Goal: Transaction & Acquisition: Purchase product/service

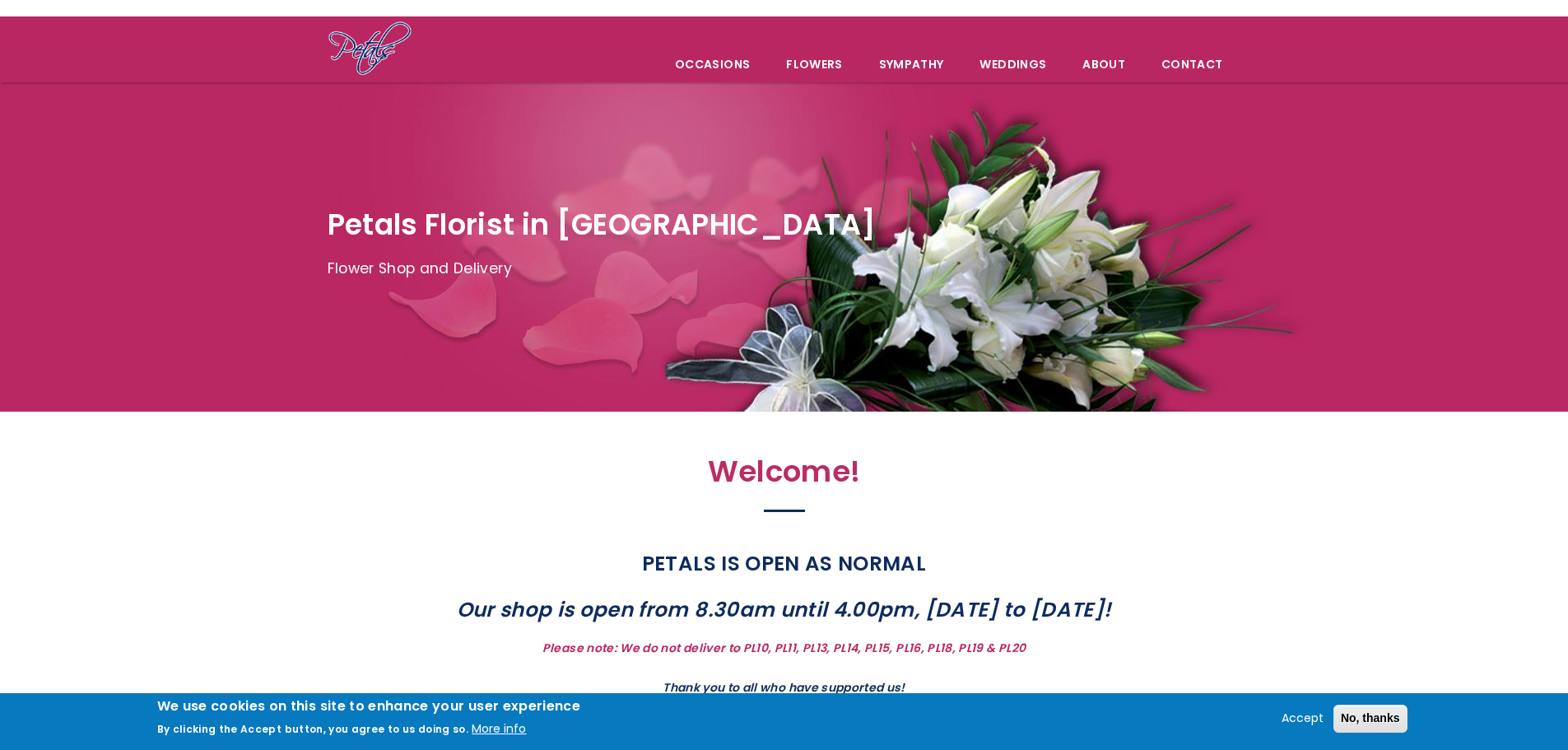
scroll to position [330, 0]
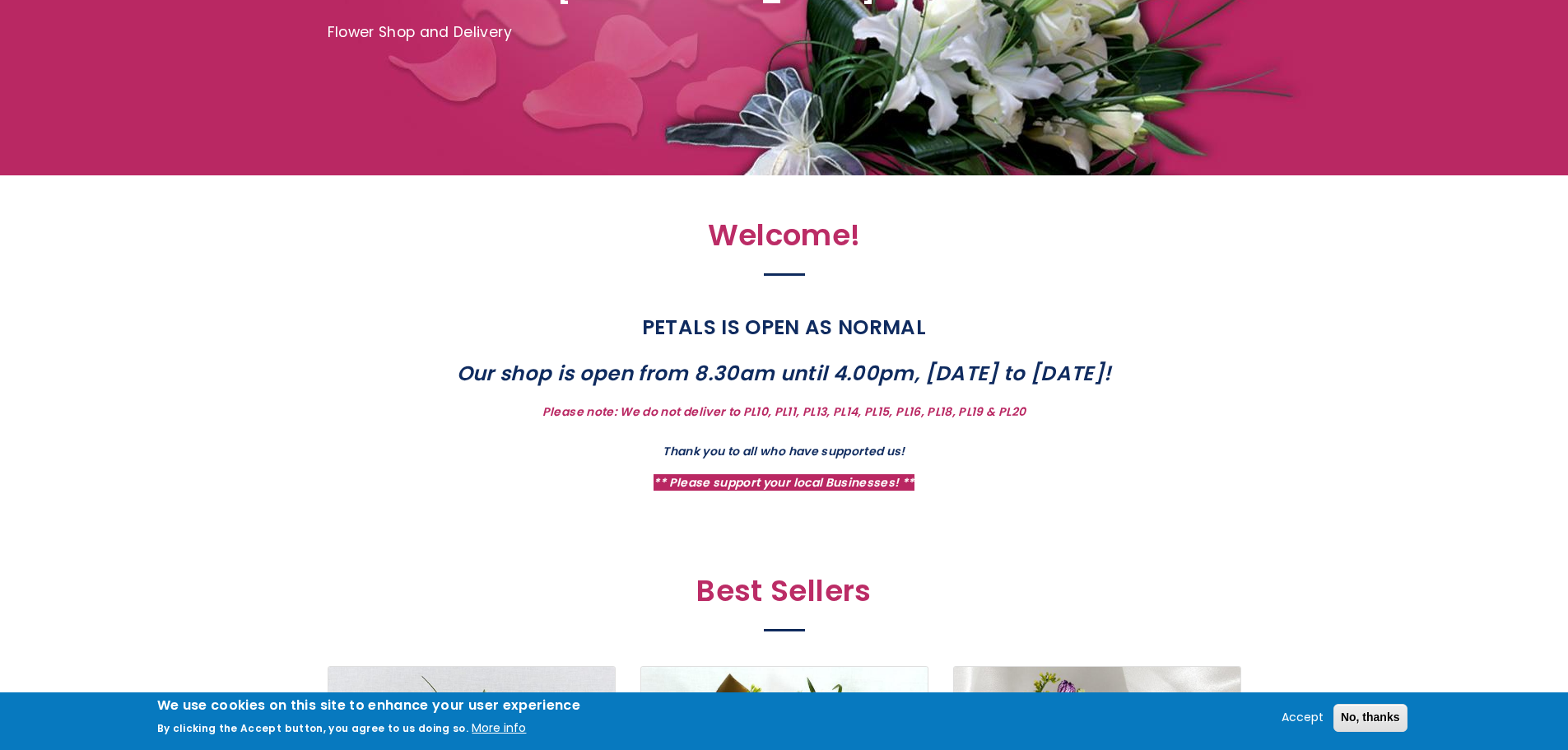
click at [725, 328] on strong "PETALS IS OPEN AS NORMAL" at bounding box center [784, 328] width 284 height 29
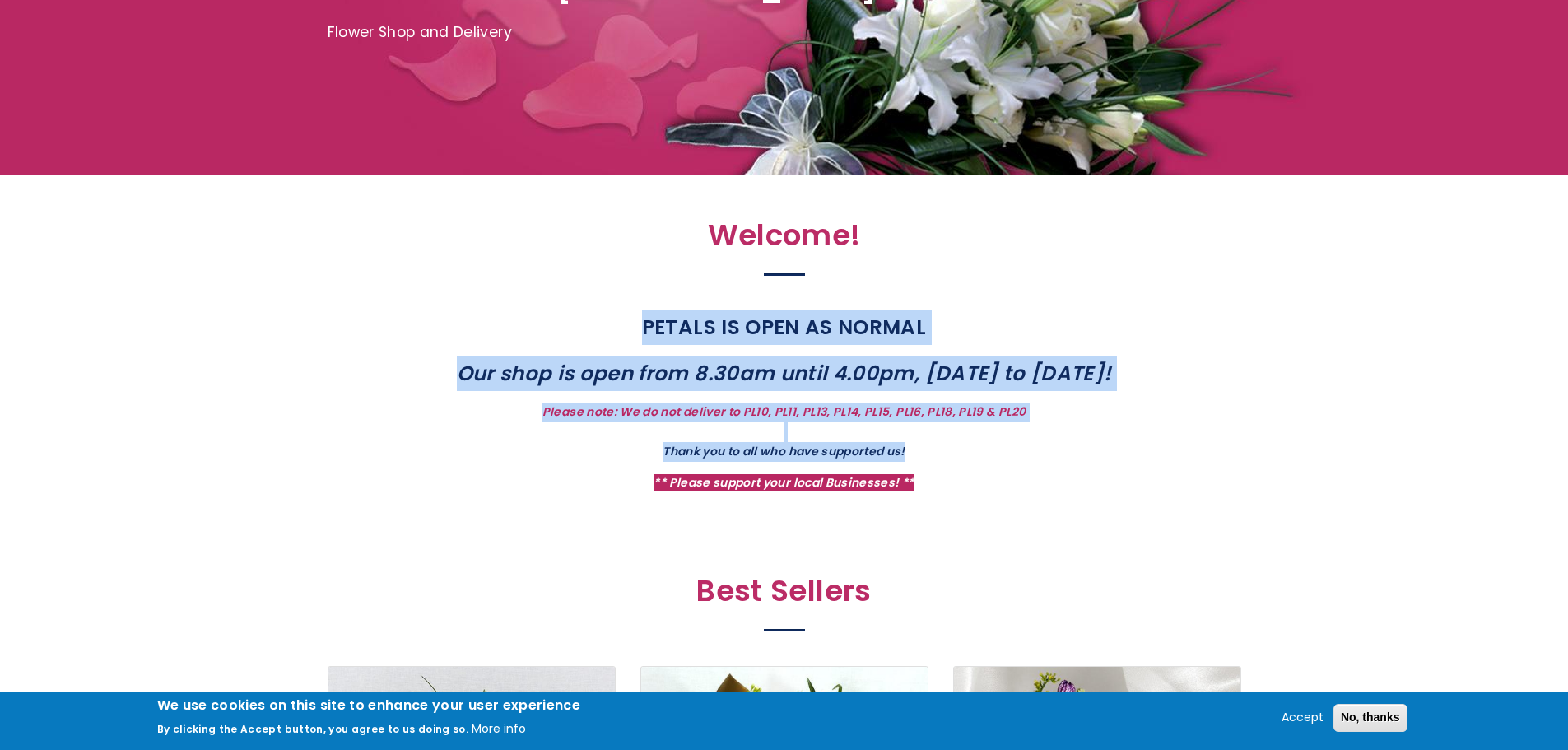
drag, startPoint x: 725, startPoint y: 328, endPoint x: 740, endPoint y: 446, distance: 118.9
click at [740, 446] on div "PETALS IS OPEN AS NORMAL Our shop is open from 8.30am until 4.00pm, Monday to S…" at bounding box center [784, 402] width 716 height 183
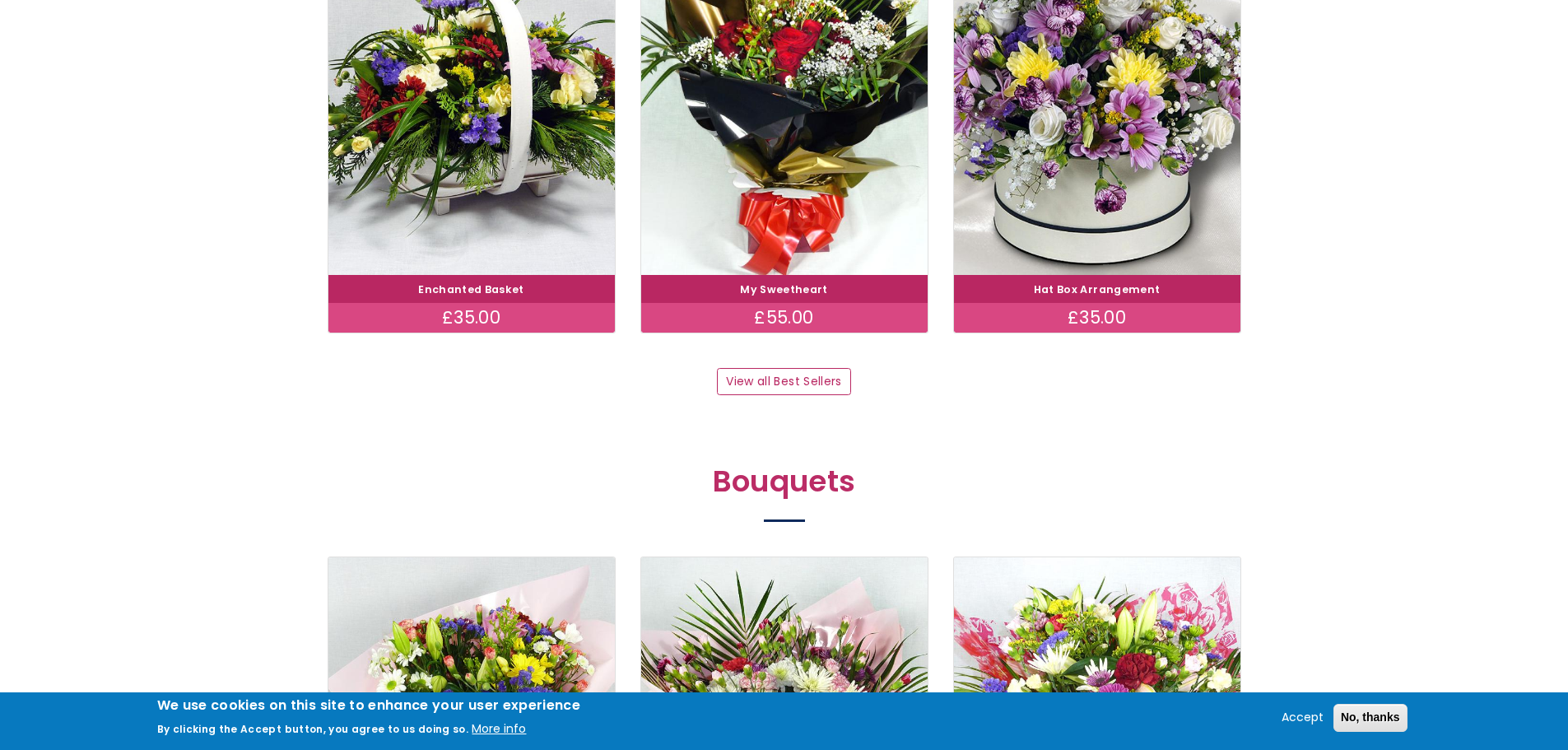
scroll to position [1282, 0]
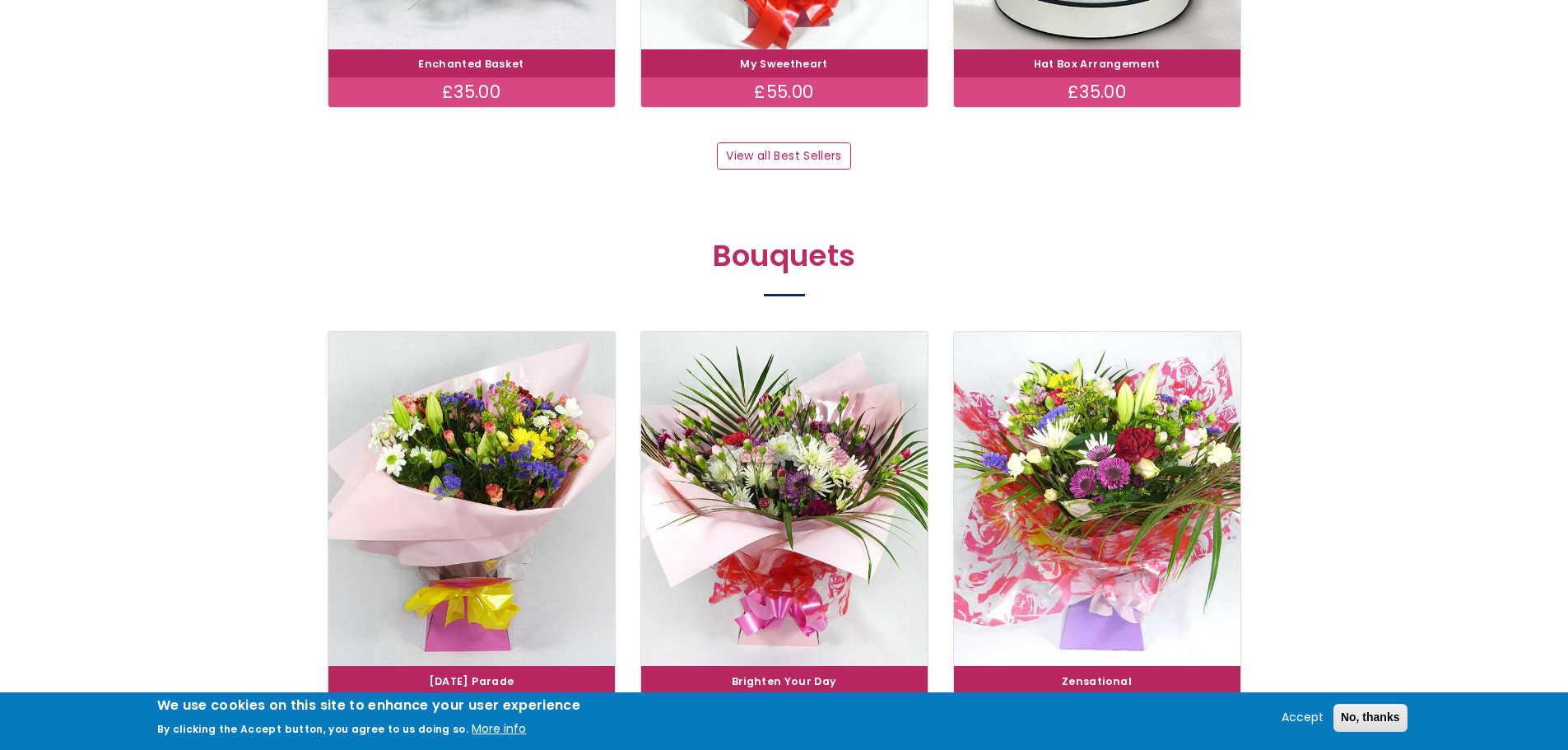
click at [763, 163] on link "View all Best Sellers" at bounding box center [784, 156] width 134 height 28
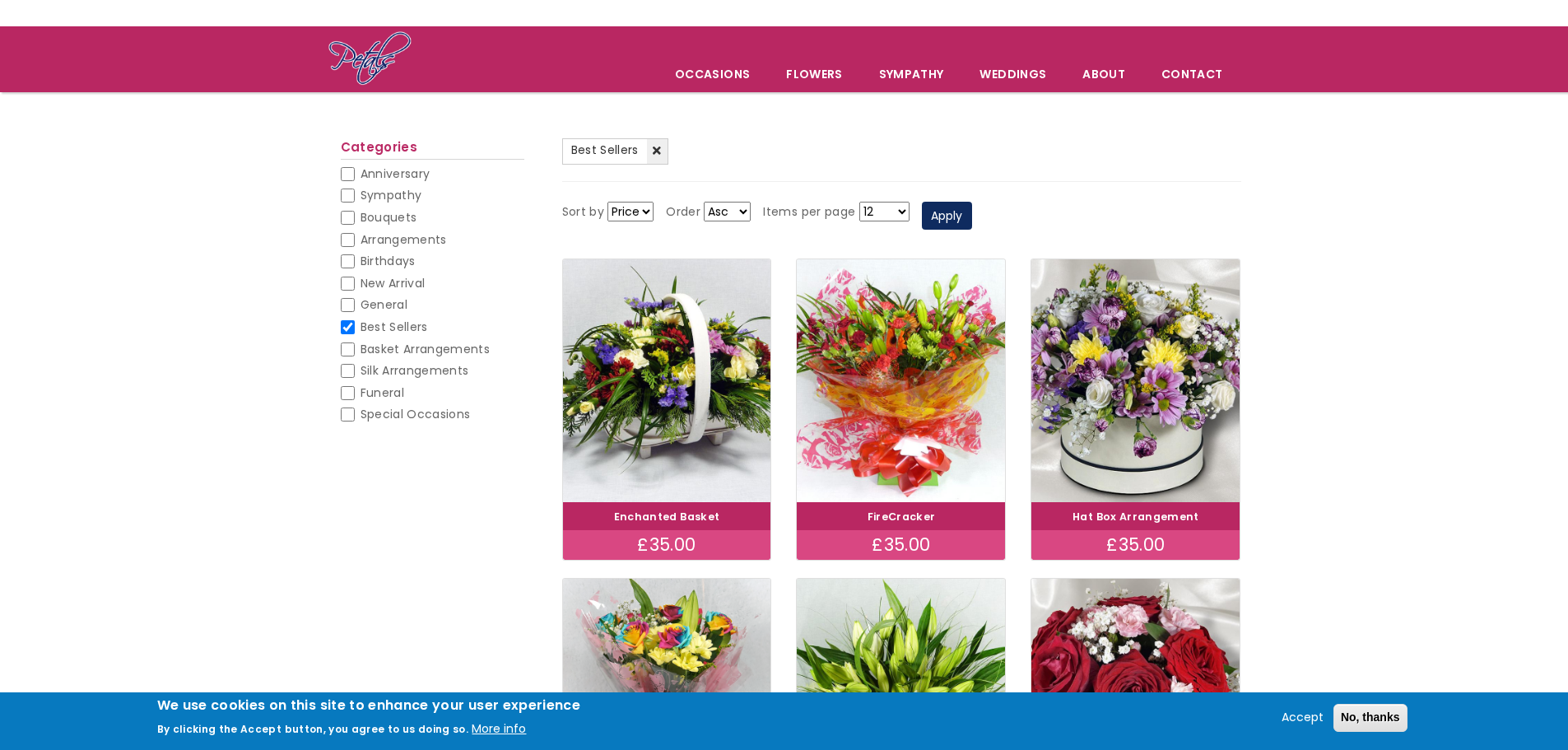
scroll to position [82, 0]
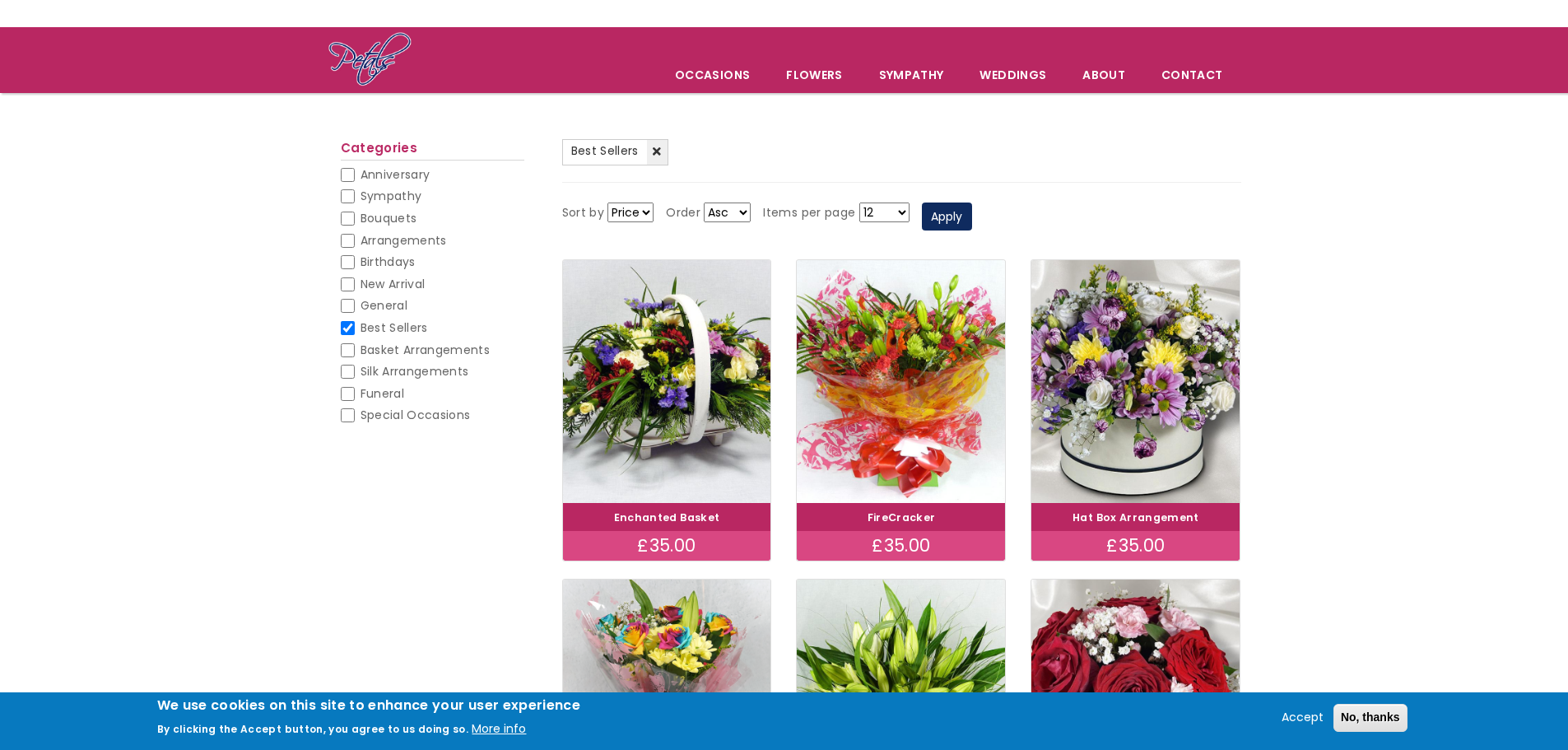
click at [395, 346] on span "Basket Arrangements" at bounding box center [426, 350] width 130 height 16
click at [355, 346] on input "Basket Arrangements" at bounding box center [347, 350] width 14 height 14
checkbox input "false"
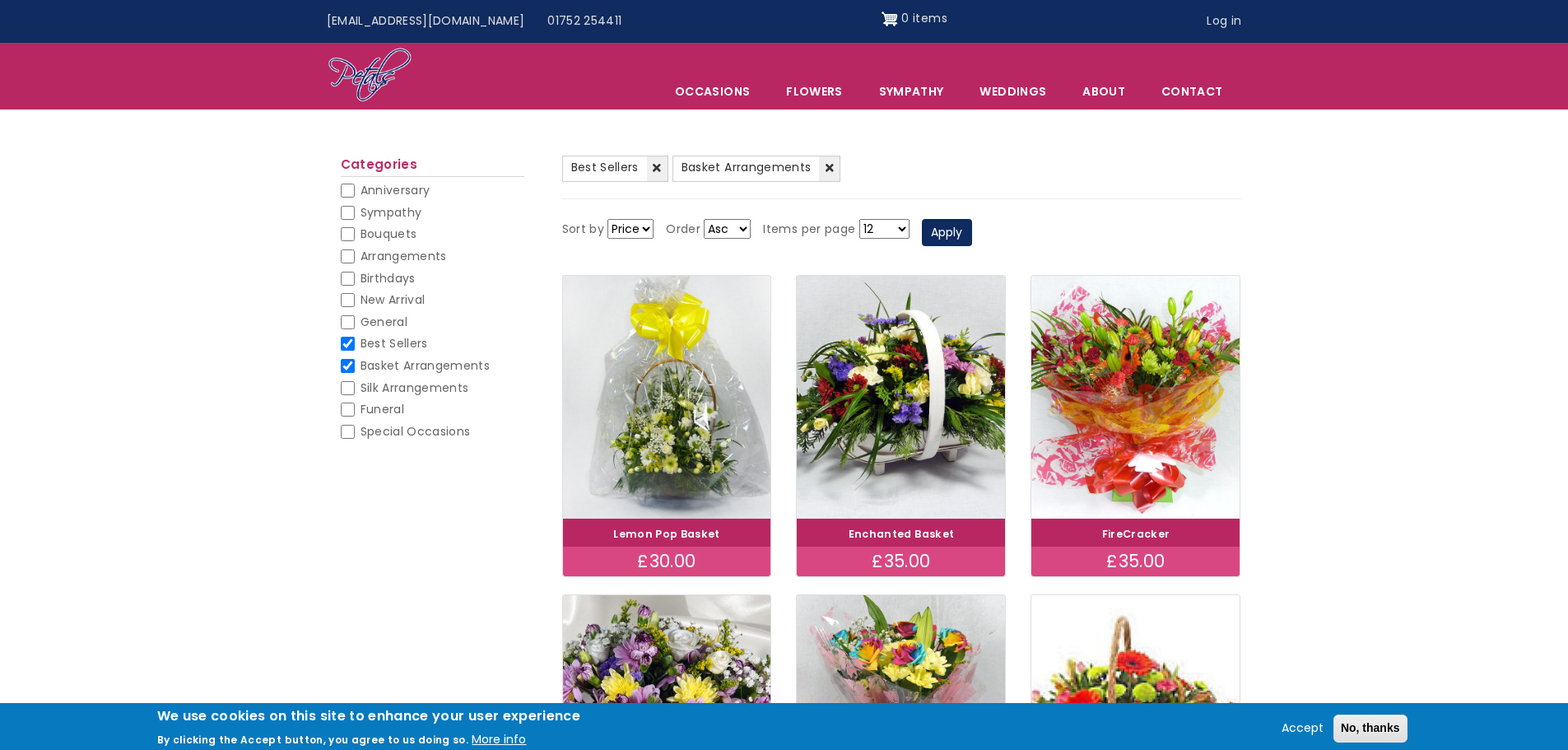
click at [344, 347] on input "Best Sellers" at bounding box center [347, 343] width 14 height 14
checkbox input "false"
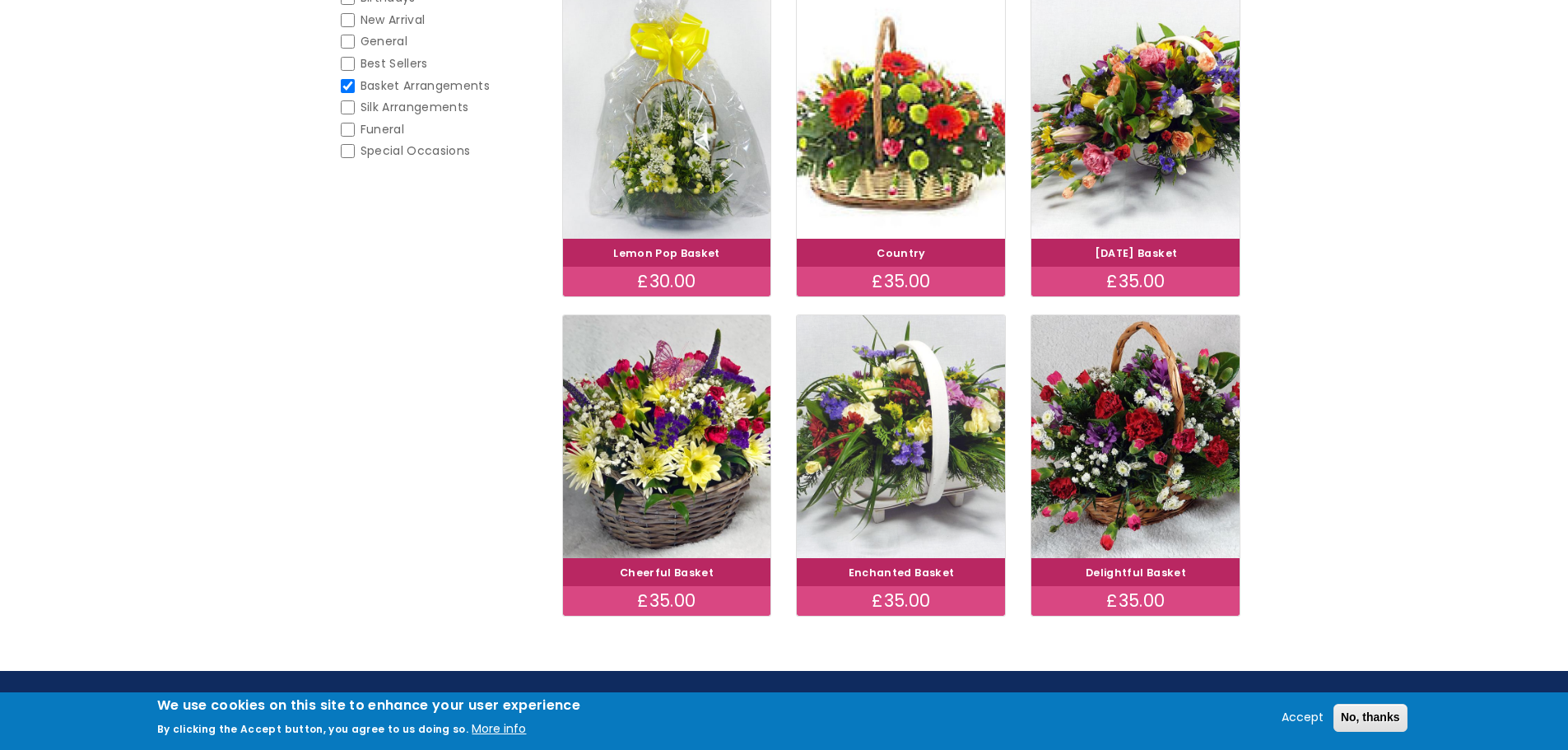
scroll to position [330, 0]
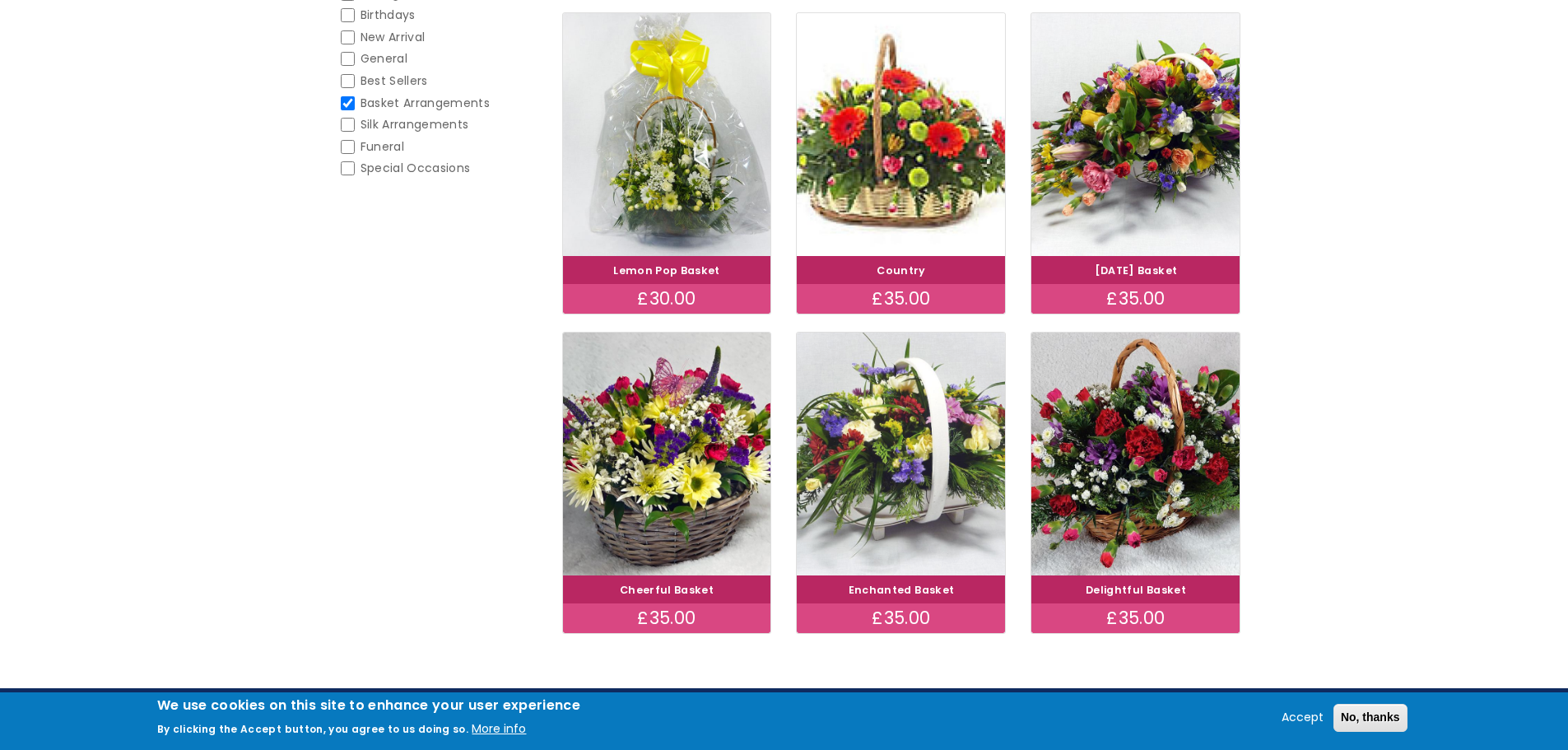
click at [896, 500] on img at bounding box center [901, 454] width 234 height 271
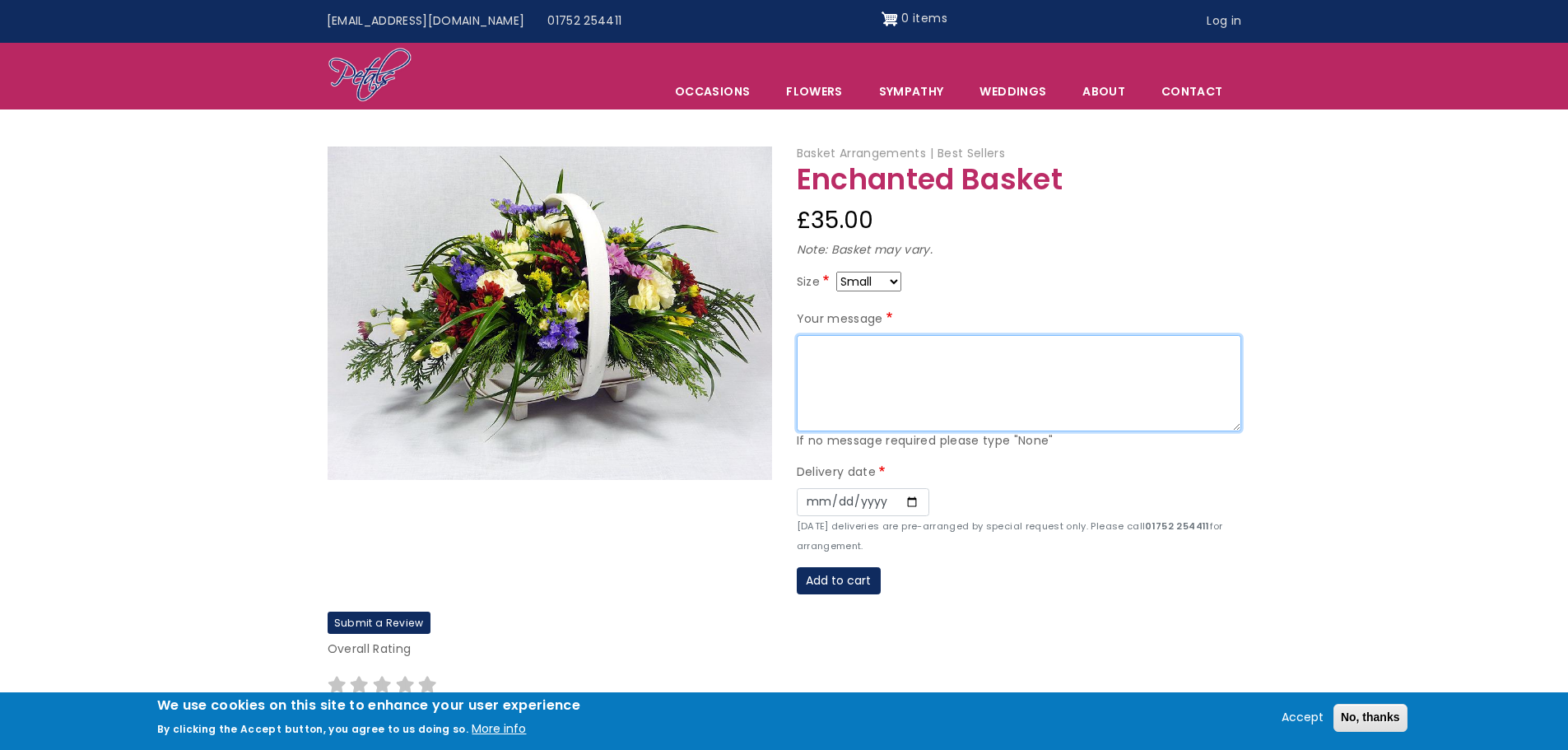
click at [894, 417] on textarea "Your message" at bounding box center [1019, 384] width 445 height 97
type textarea "Love you loads Andy"
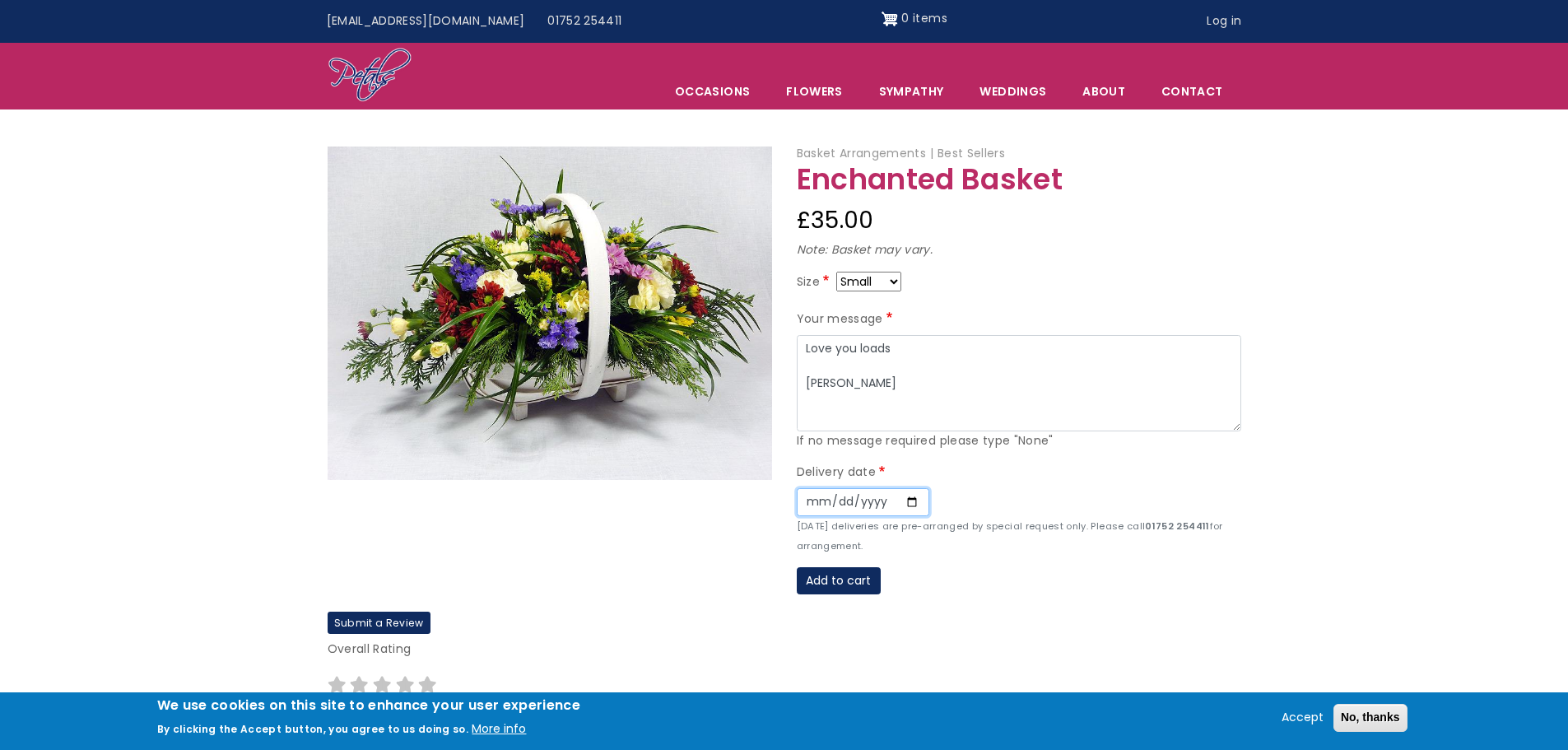
click at [854, 504] on input "Date" at bounding box center [863, 502] width 132 height 28
click at [915, 508] on input "Date" at bounding box center [863, 502] width 132 height 28
type input "2025-10-08"
click at [846, 585] on button "Add to cart" at bounding box center [839, 581] width 84 height 28
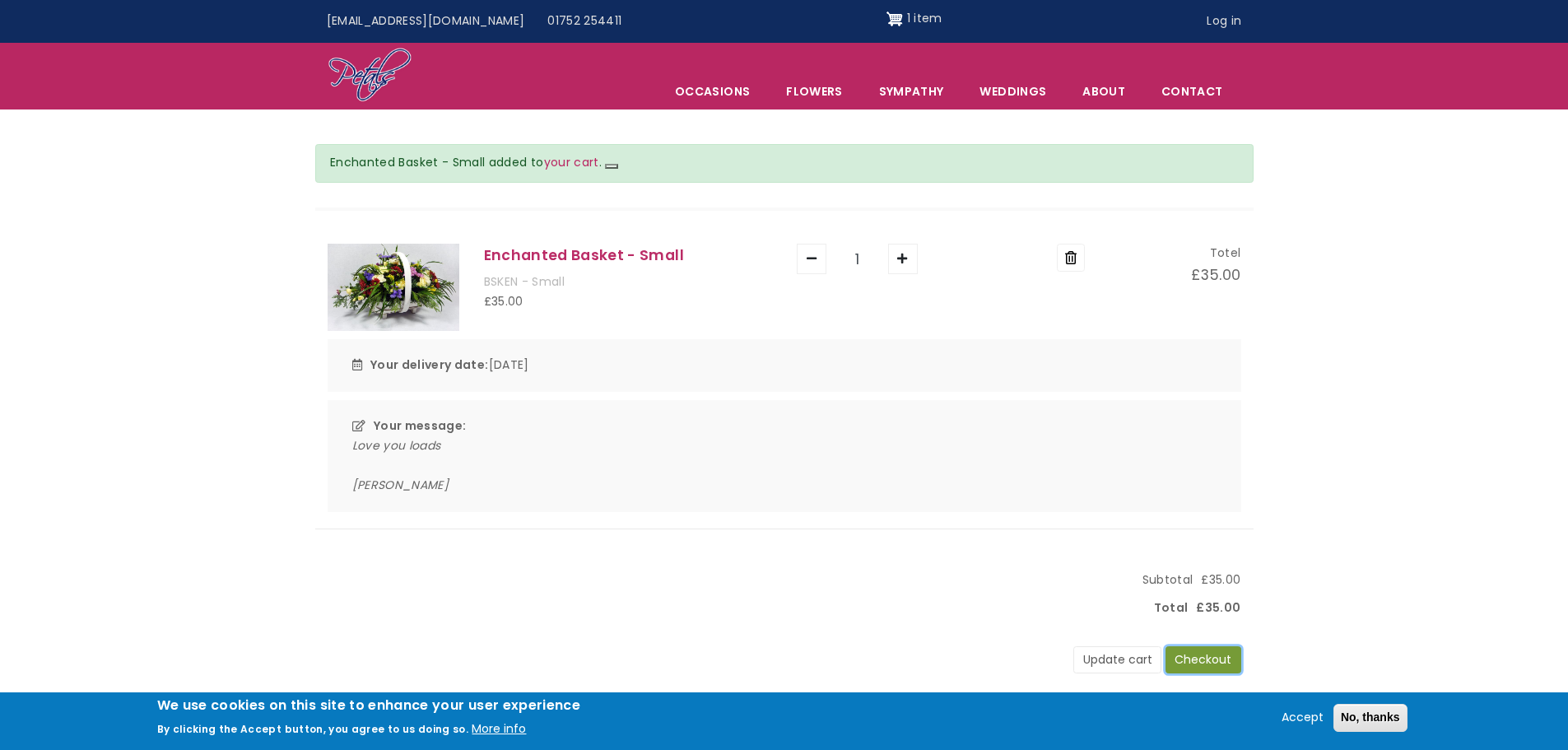
click at [1222, 666] on button "Checkout" at bounding box center [1203, 660] width 76 height 28
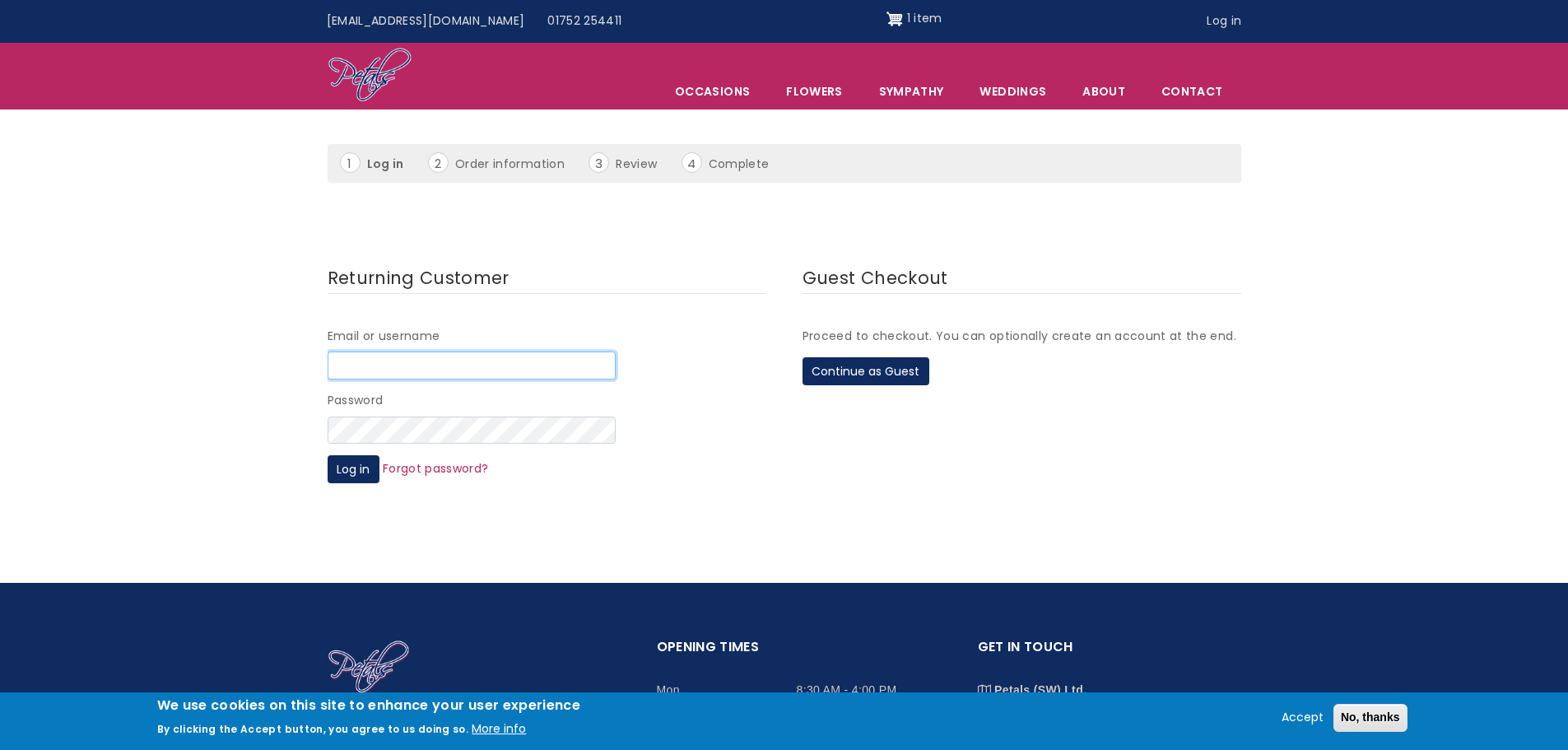
click at [471, 365] on input "Email or username" at bounding box center [472, 365] width 289 height 28
click at [885, 365] on button "Continue as Guest" at bounding box center [866, 371] width 127 height 28
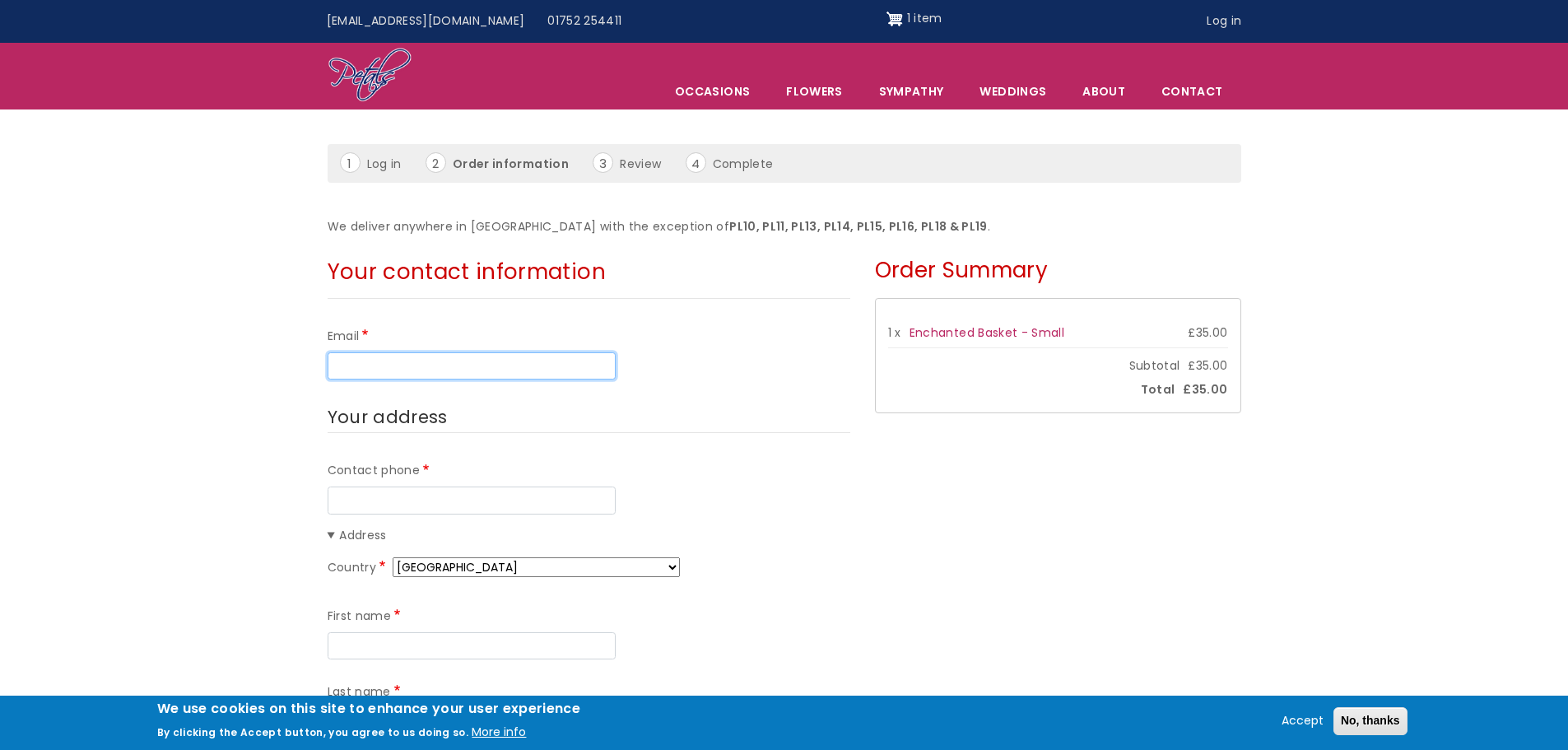
click at [389, 358] on input "Email" at bounding box center [472, 366] width 289 height 28
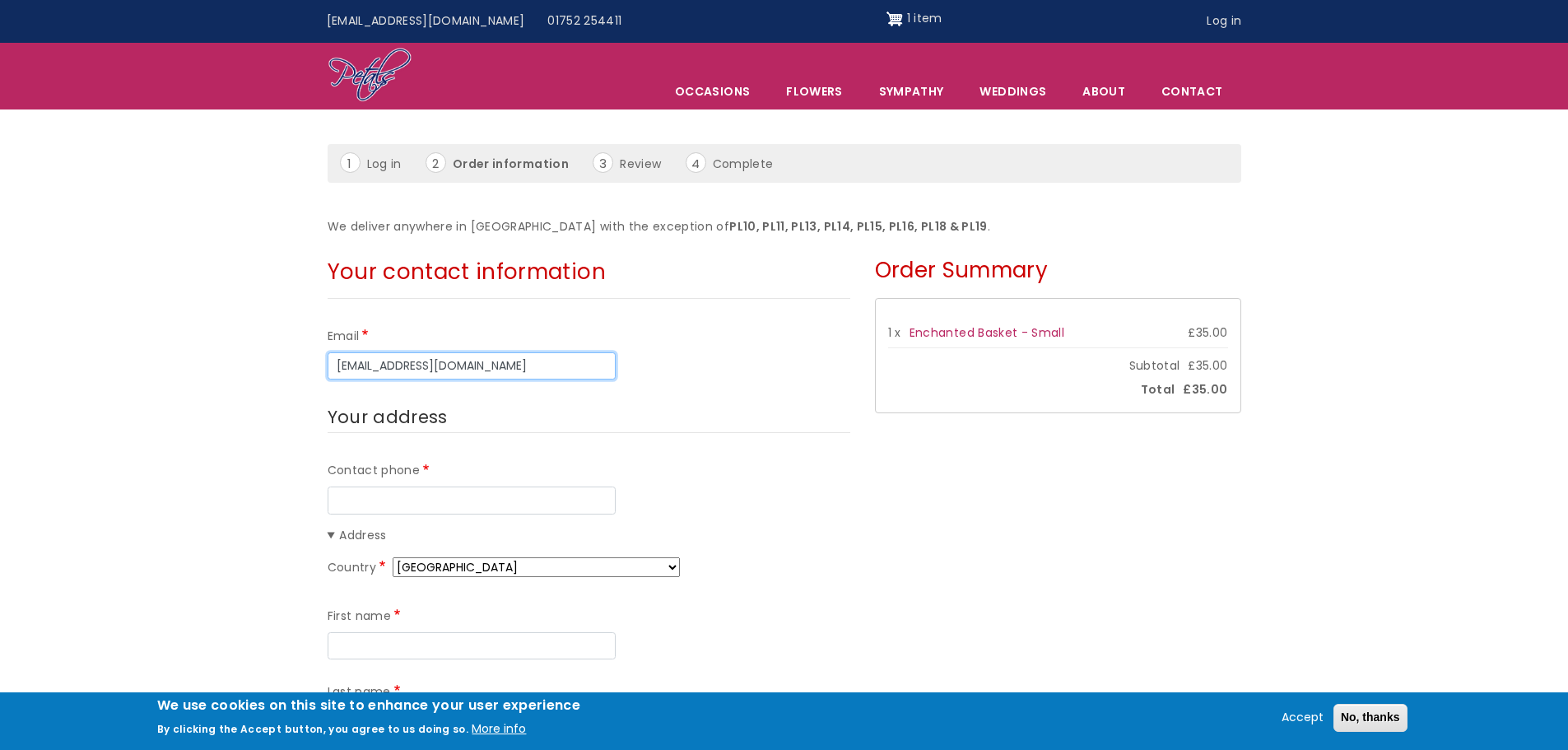
type input "[EMAIL_ADDRESS][DOMAIN_NAME]"
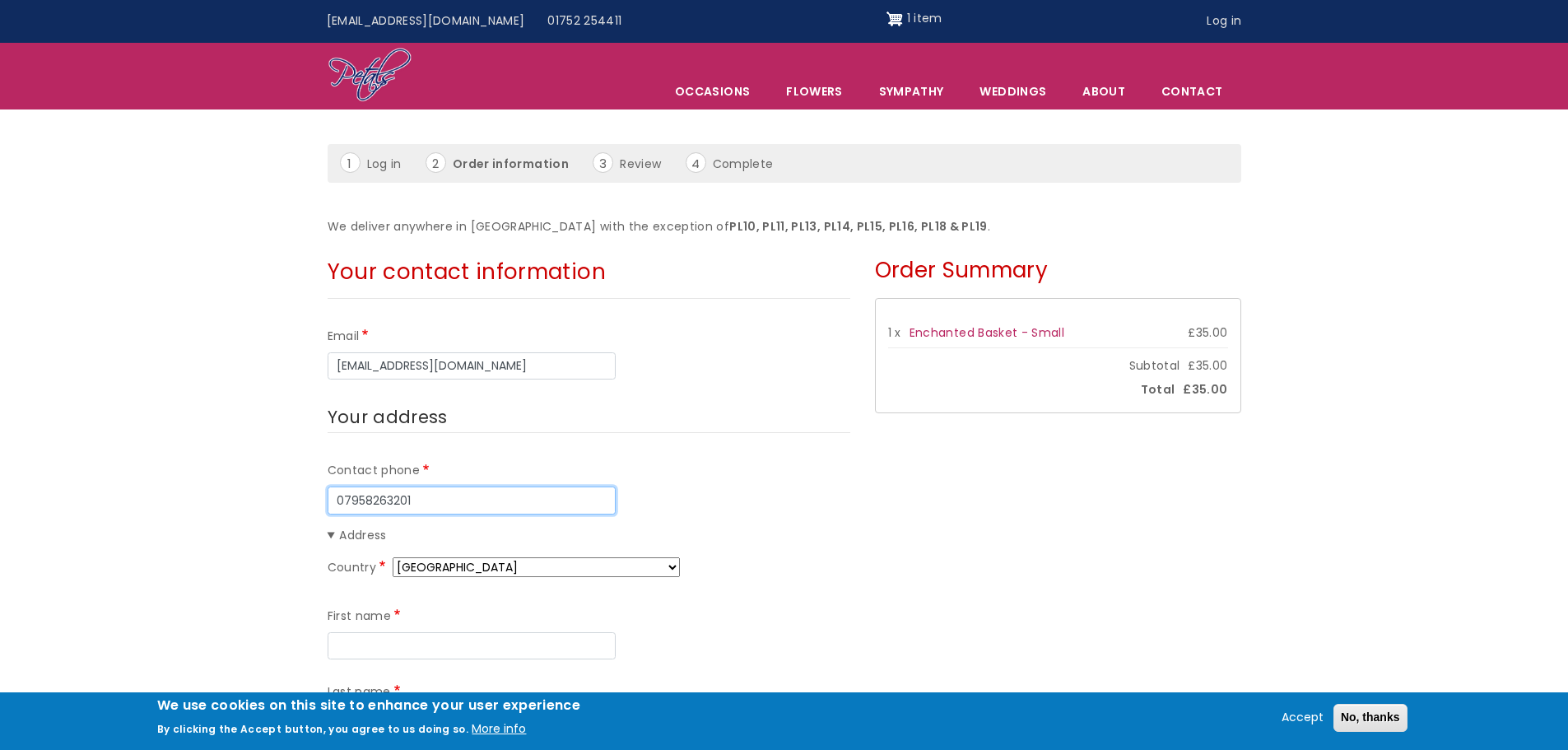
type input "07958263201"
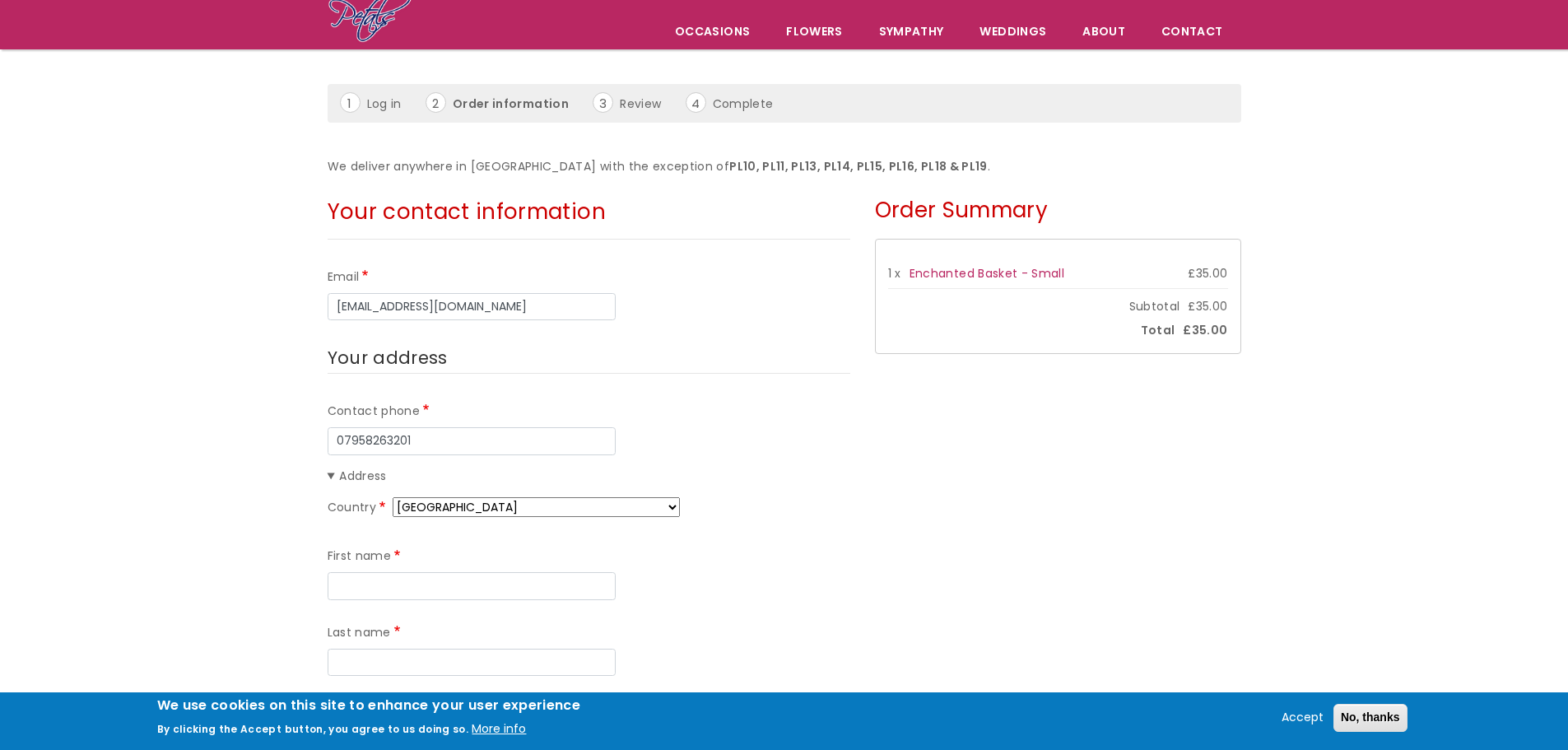
scroll to position [164, 0]
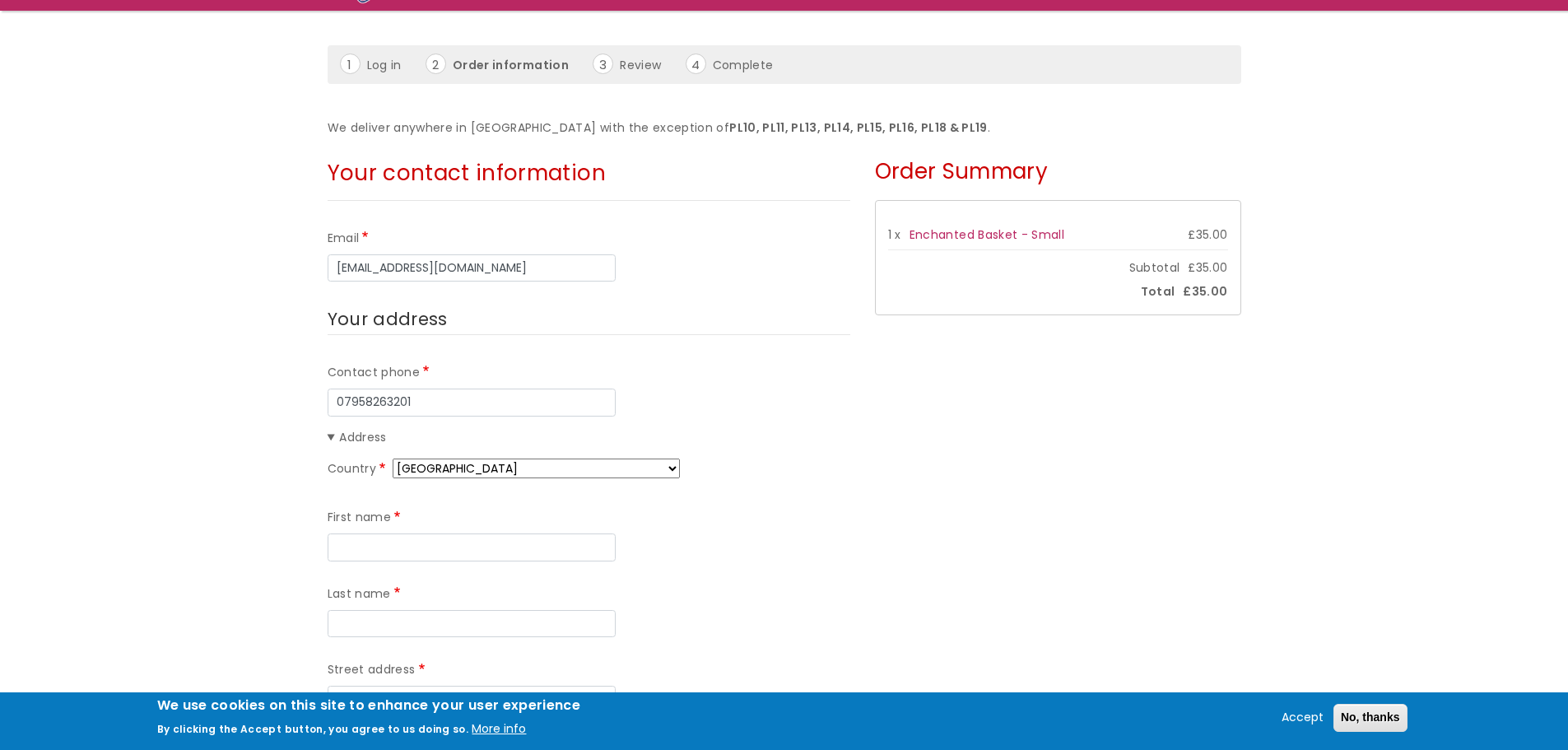
click at [448, 438] on summary "Address" at bounding box center [589, 438] width 522 height 20
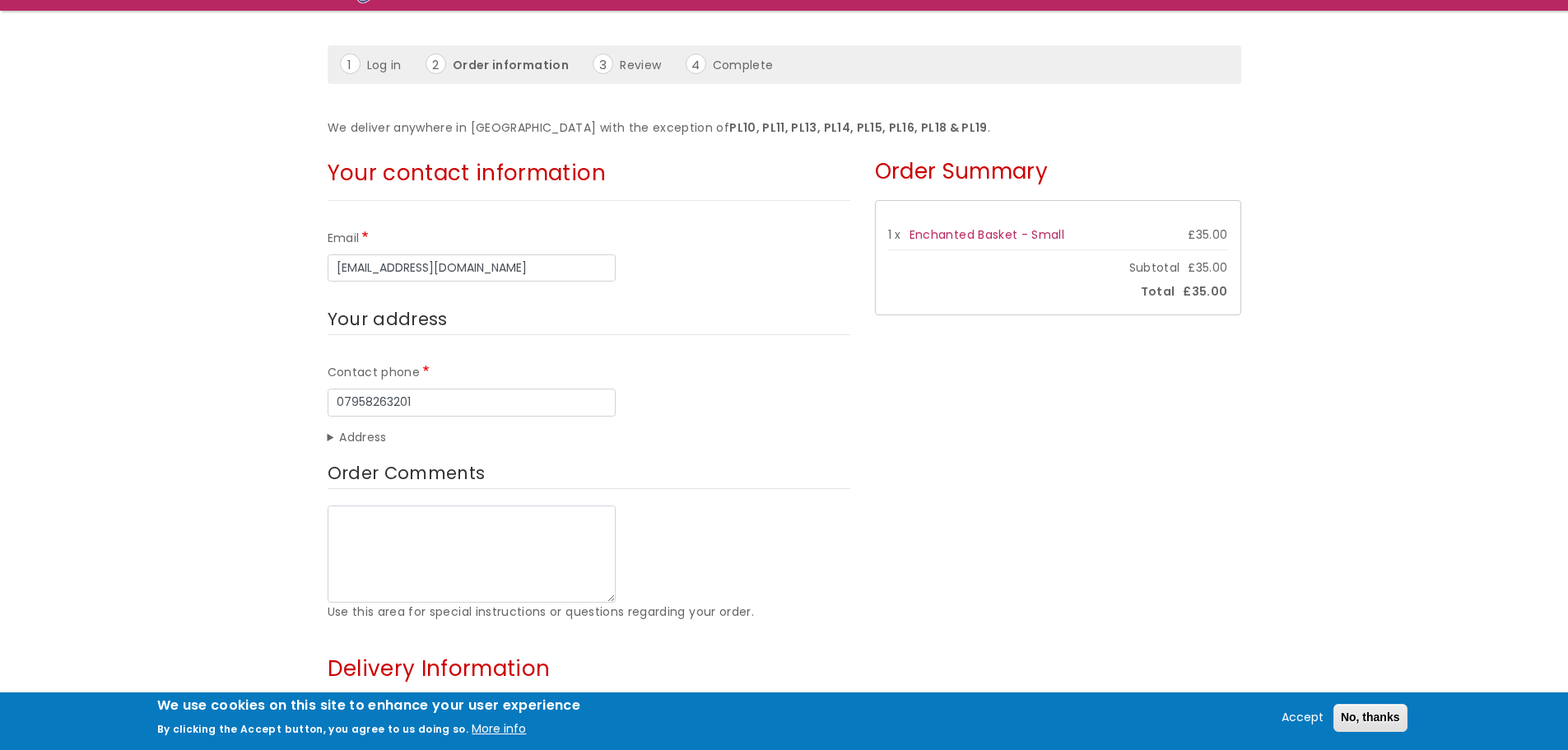
click at [448, 438] on summary "Address" at bounding box center [589, 438] width 522 height 20
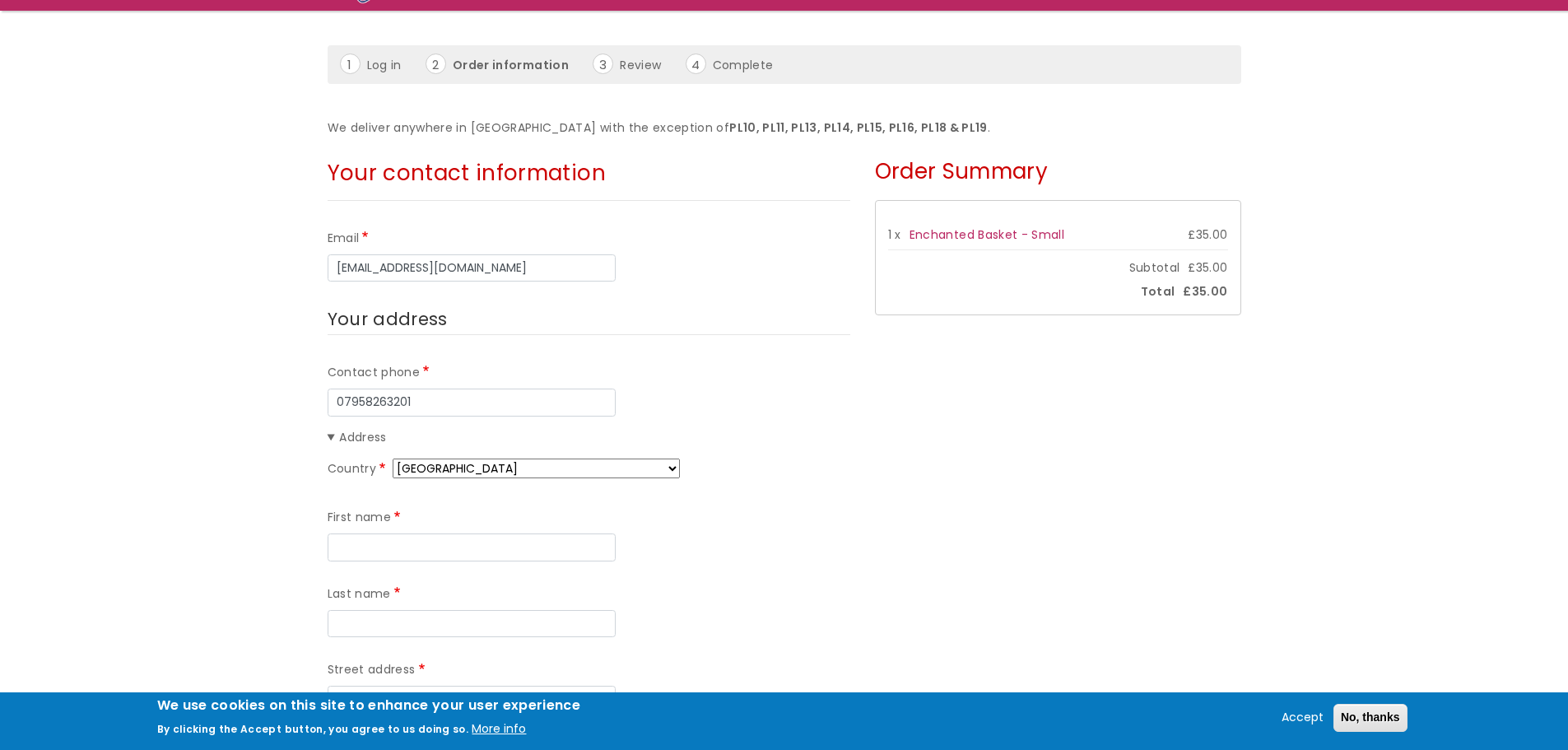
click at [467, 459] on select "[GEOGRAPHIC_DATA] [GEOGRAPHIC_DATA] [GEOGRAPHIC_DATA] [GEOGRAPHIC_DATA] [US_STA…" at bounding box center [536, 469] width 288 height 20
click at [353, 434] on summary "Address" at bounding box center [589, 438] width 522 height 20
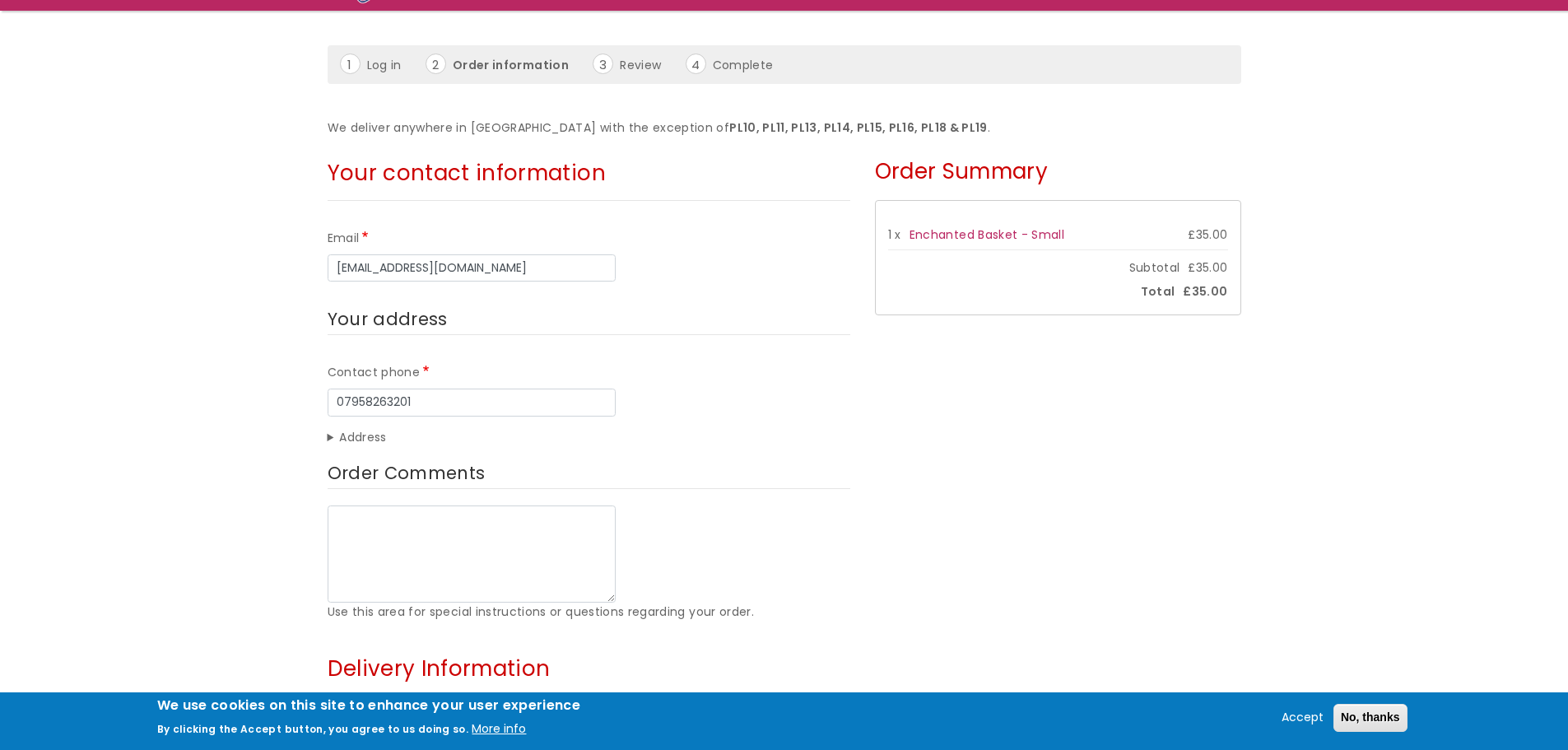
click at [335, 434] on summary "Address" at bounding box center [589, 438] width 522 height 20
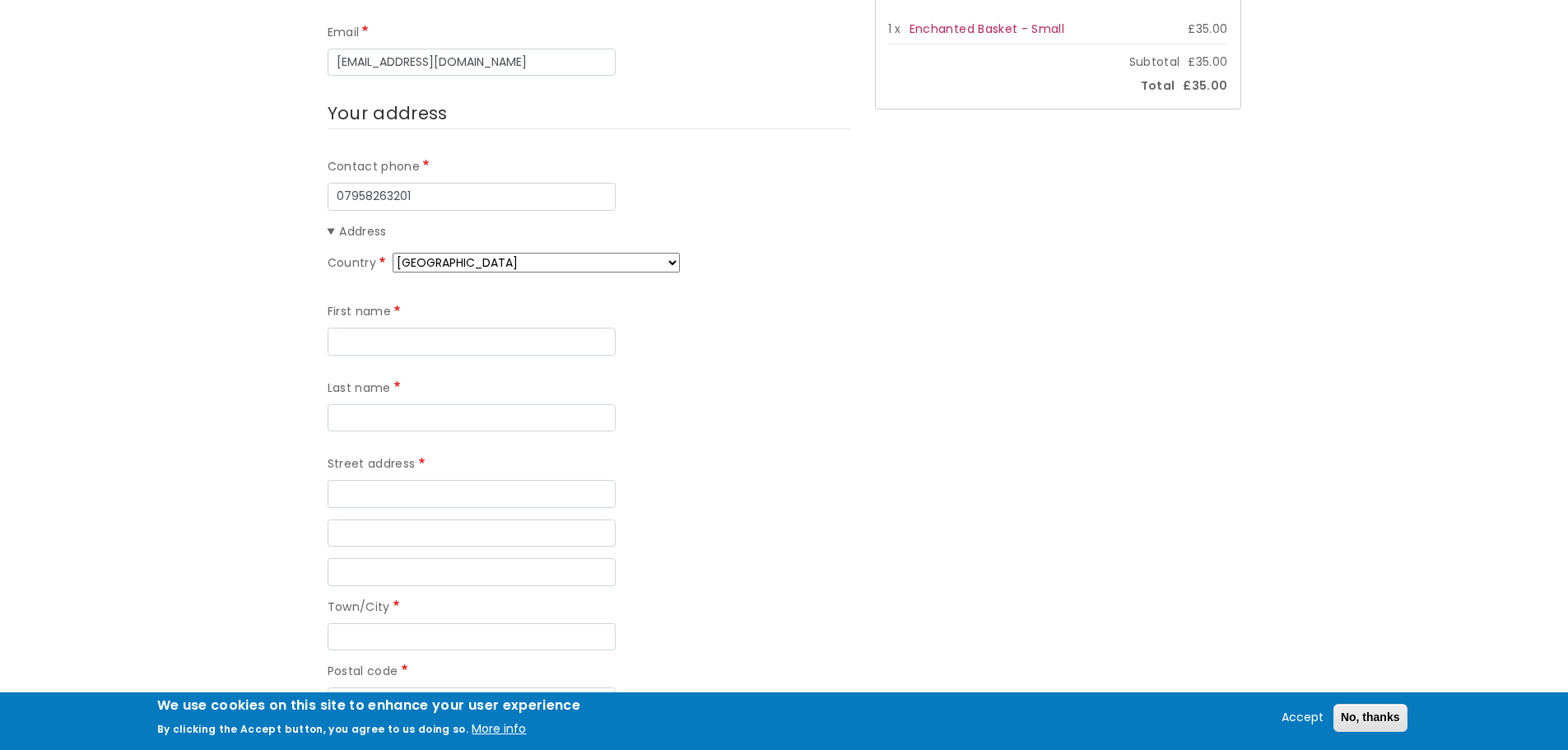
scroll to position [412, 0]
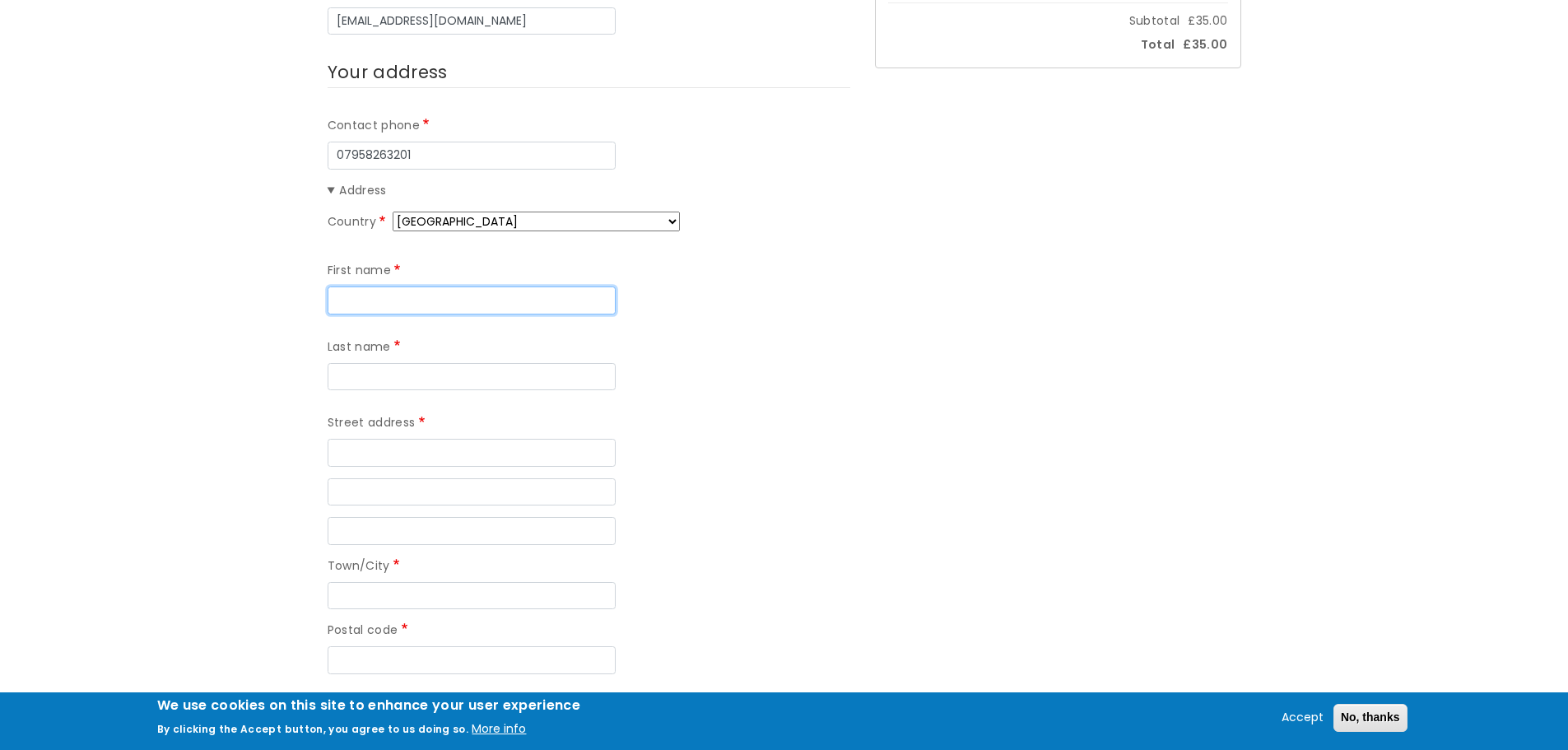
click at [401, 311] on input "First name" at bounding box center [472, 301] width 289 height 28
type input "[PERSON_NAME]"
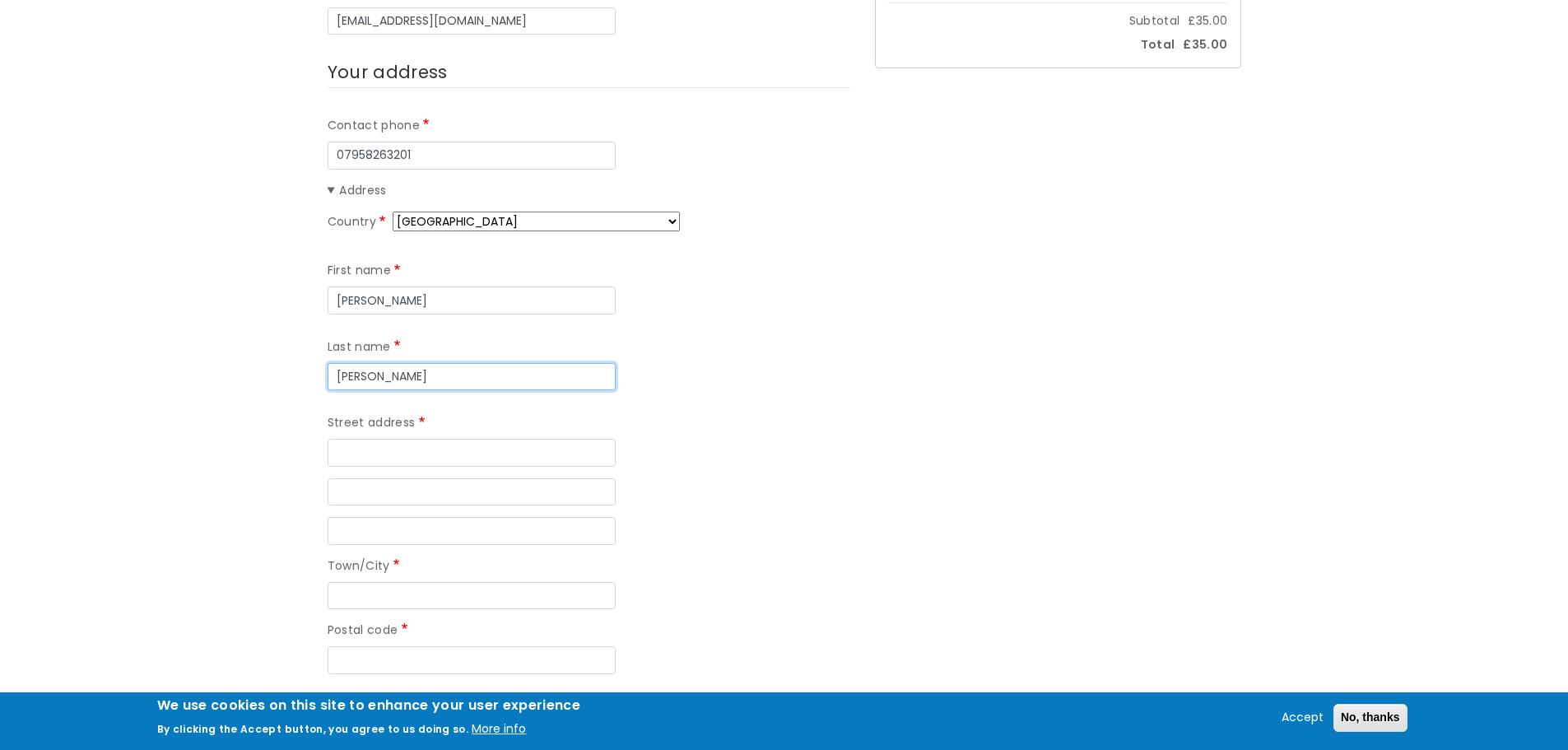
type input "[PERSON_NAME]"
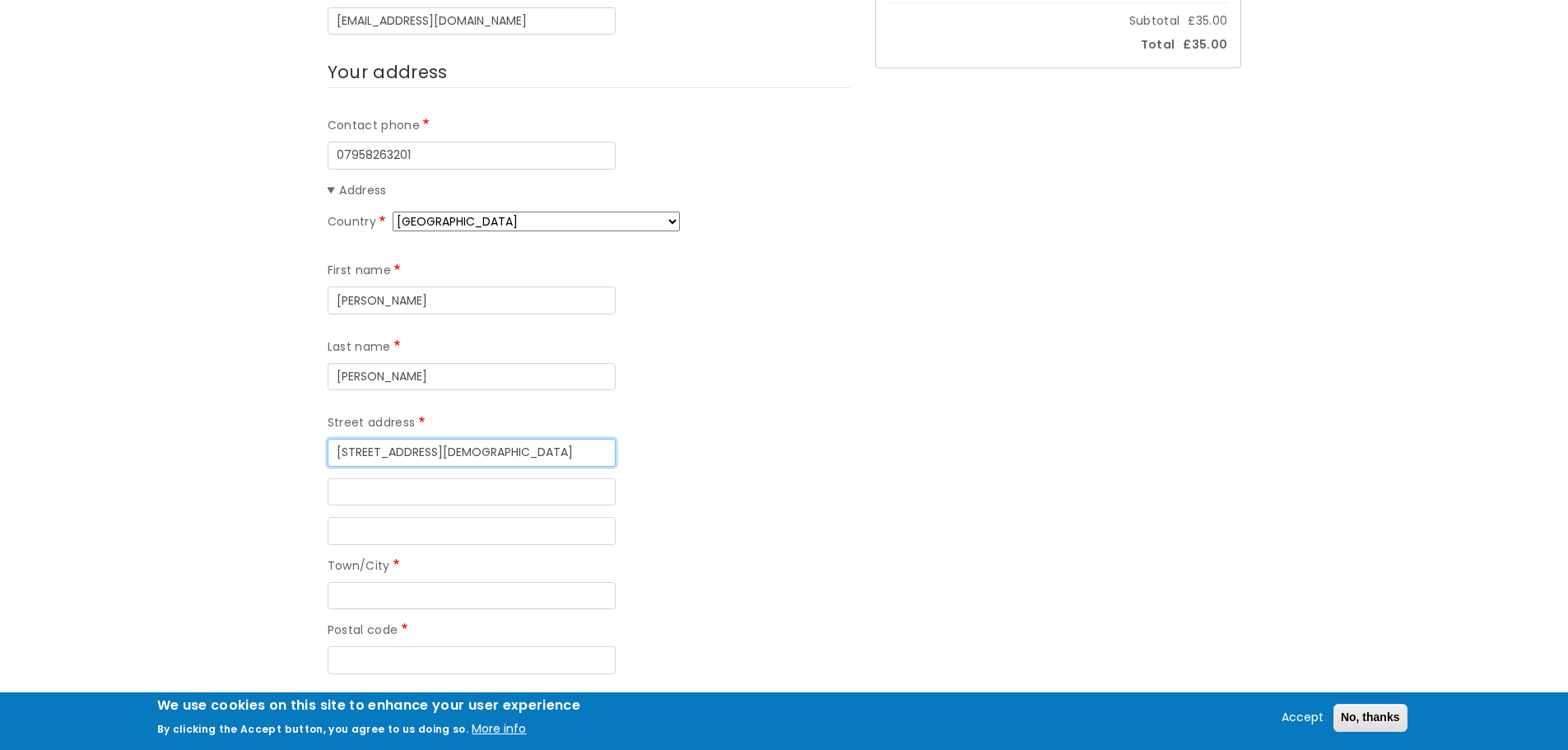
type input "[STREET_ADDRESS][DEMOGRAPHIC_DATA]"
type input "Roborough"
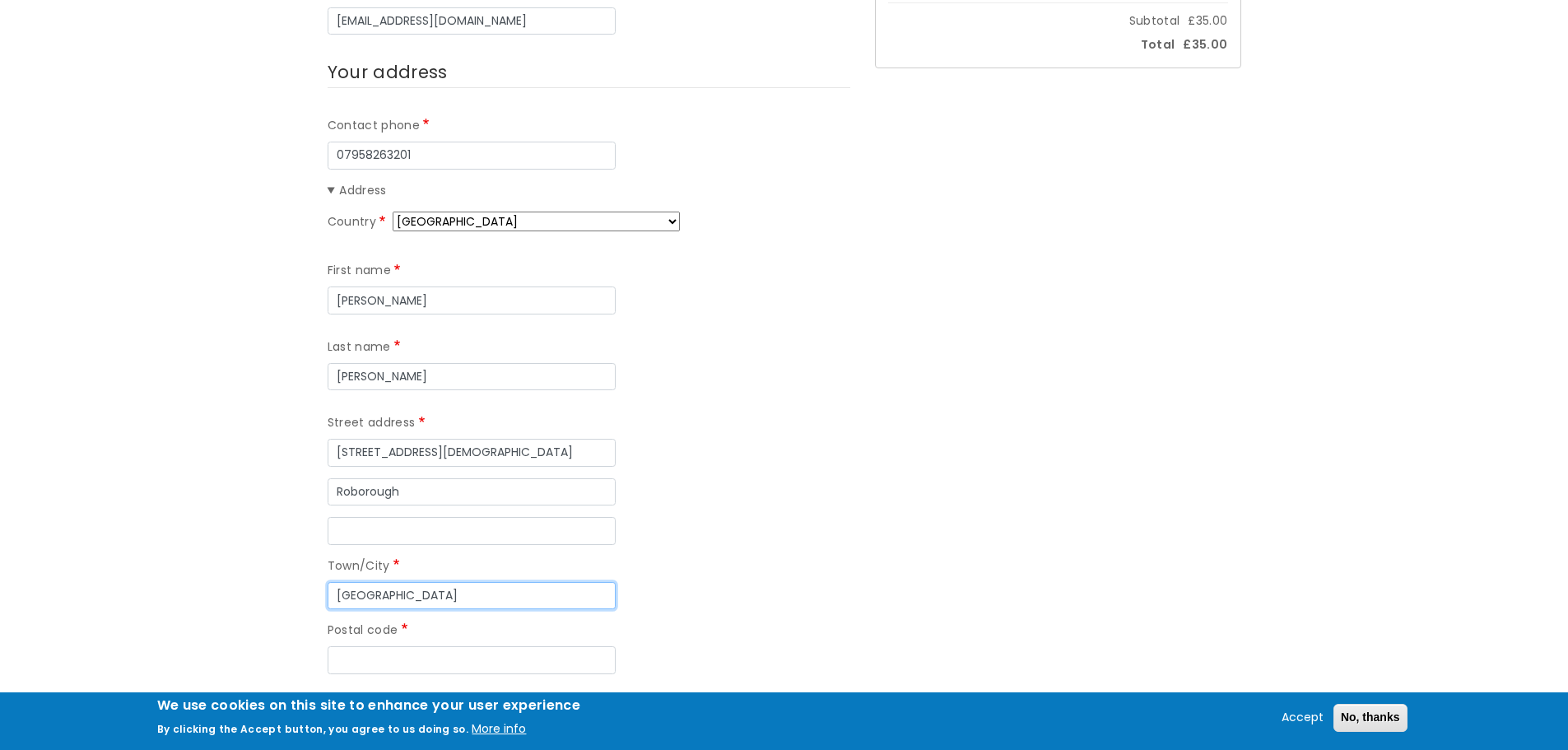
type input "[GEOGRAPHIC_DATA]"
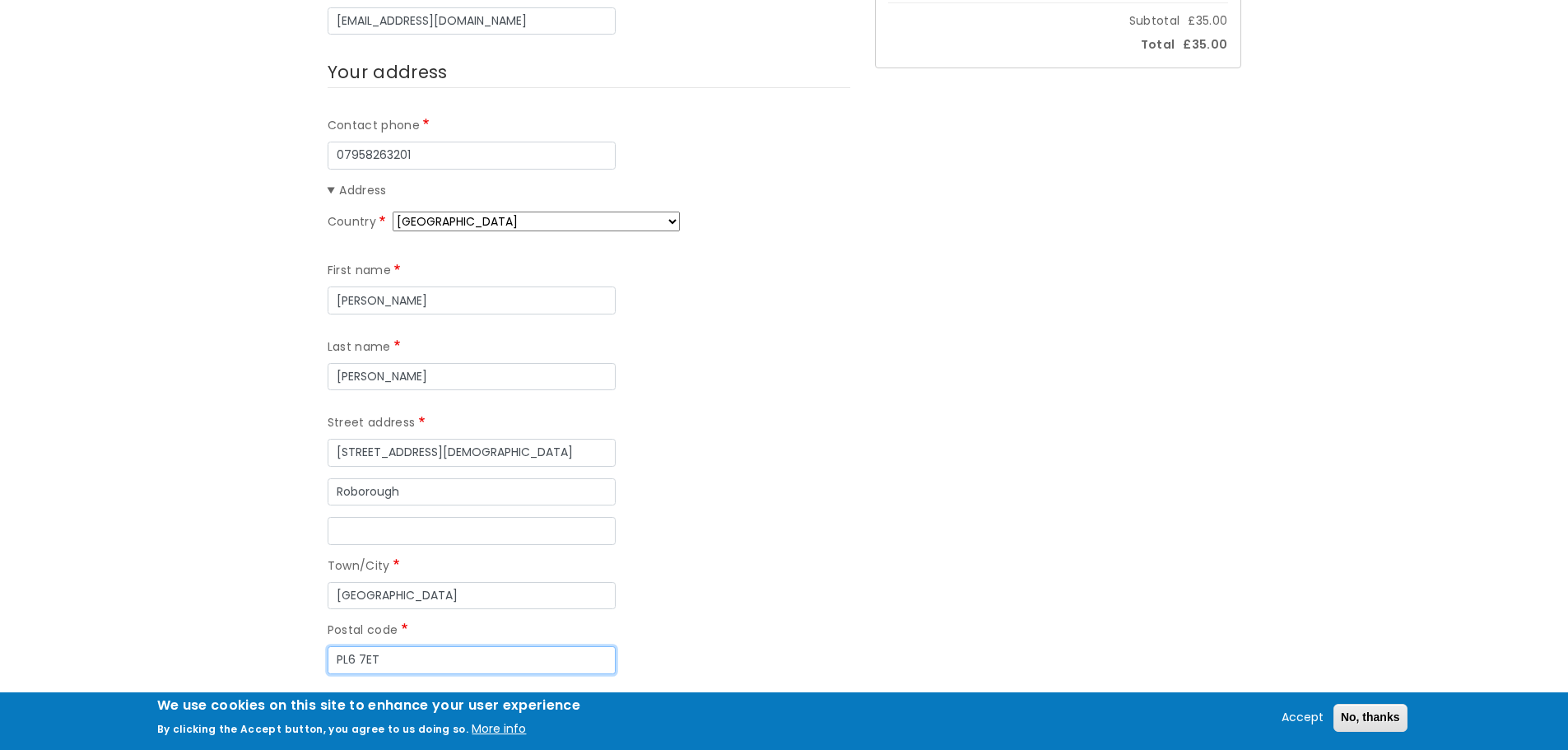
type input "PL6 7ET"
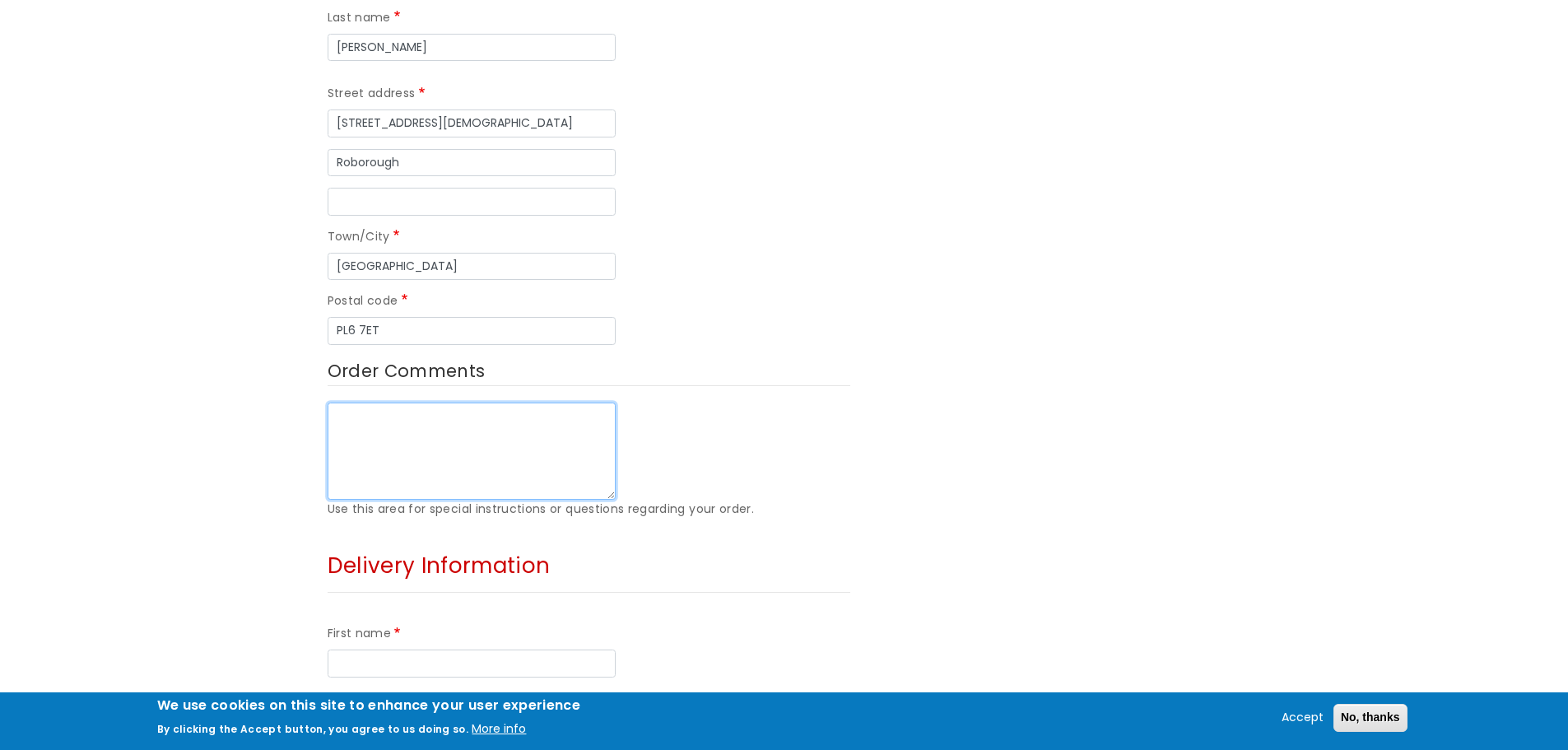
scroll to position [1071, 0]
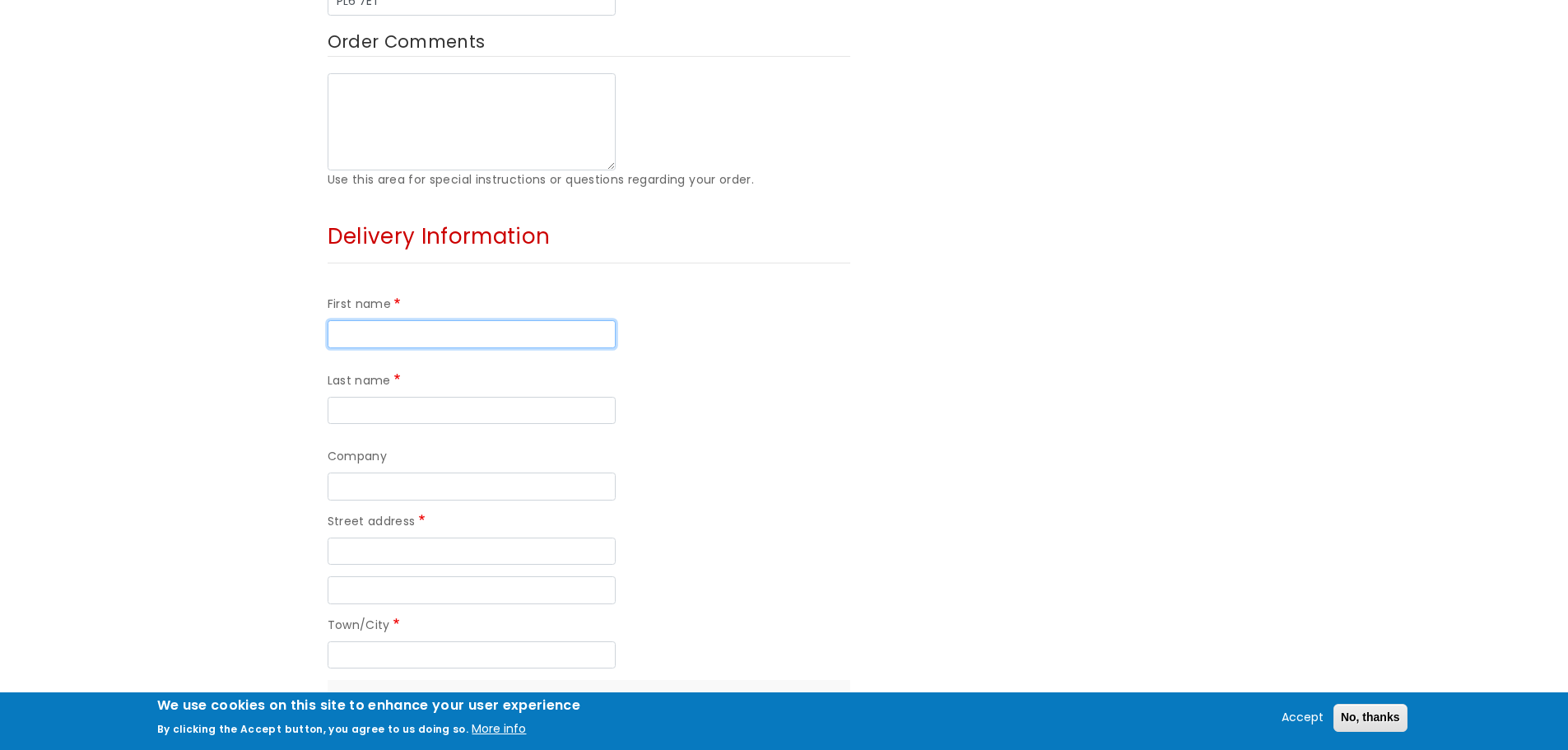
click at [388, 321] on input "First name" at bounding box center [472, 334] width 289 height 28
type input "[PERSON_NAME]"
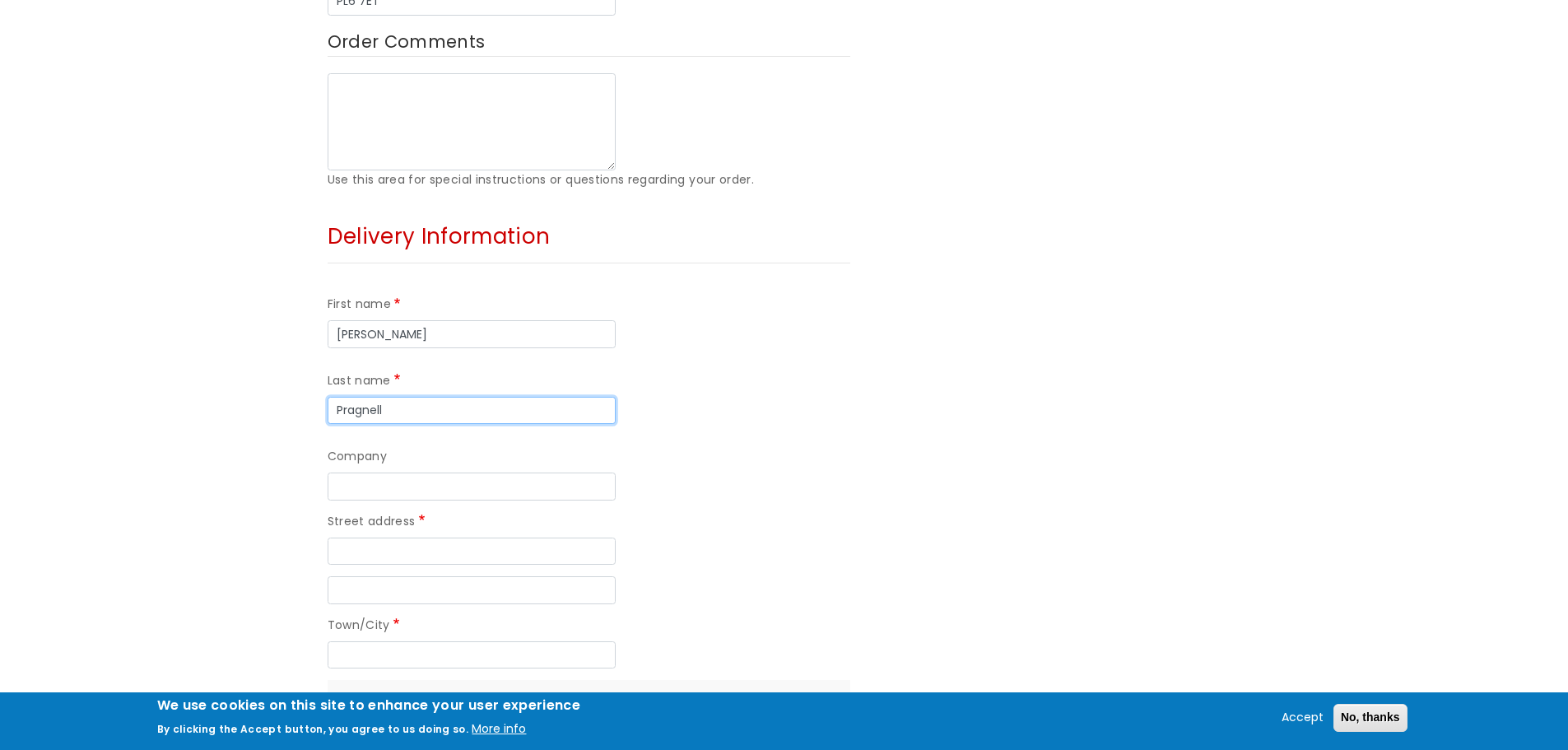
type input "Pragnell"
click at [402, 538] on input "Street address" at bounding box center [472, 552] width 289 height 28
paste input "[STREET_ADDRESS]"
type input "[STREET_ADDRESS]"
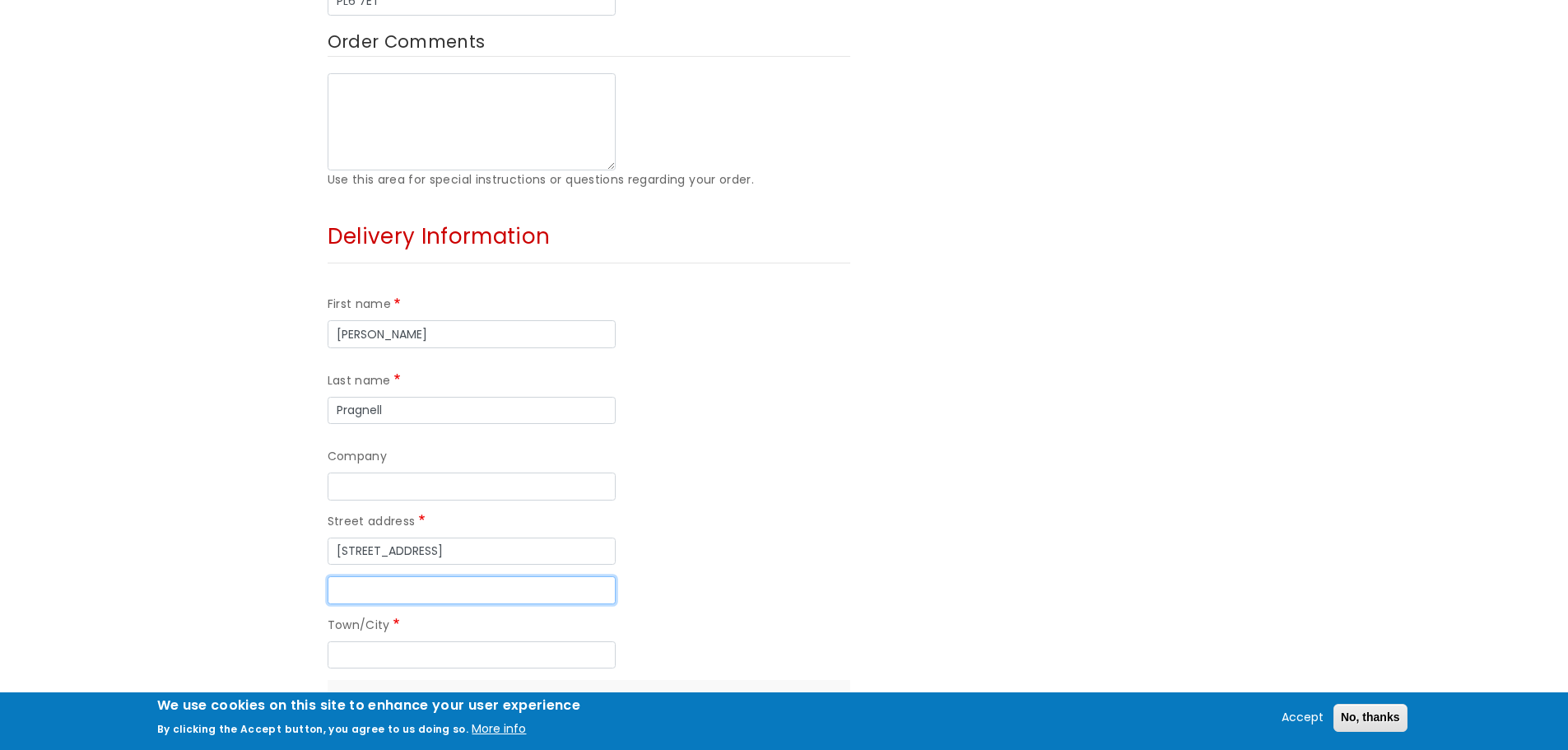
paste input "[GEOGRAPHIC_DATA]"
type input "[GEOGRAPHIC_DATA]"
click at [380, 641] on input "Town/City" at bounding box center [472, 655] width 289 height 28
type input "[GEOGRAPHIC_DATA]"
click at [403, 718] on input "Postal code" at bounding box center [484, 732] width 289 height 28
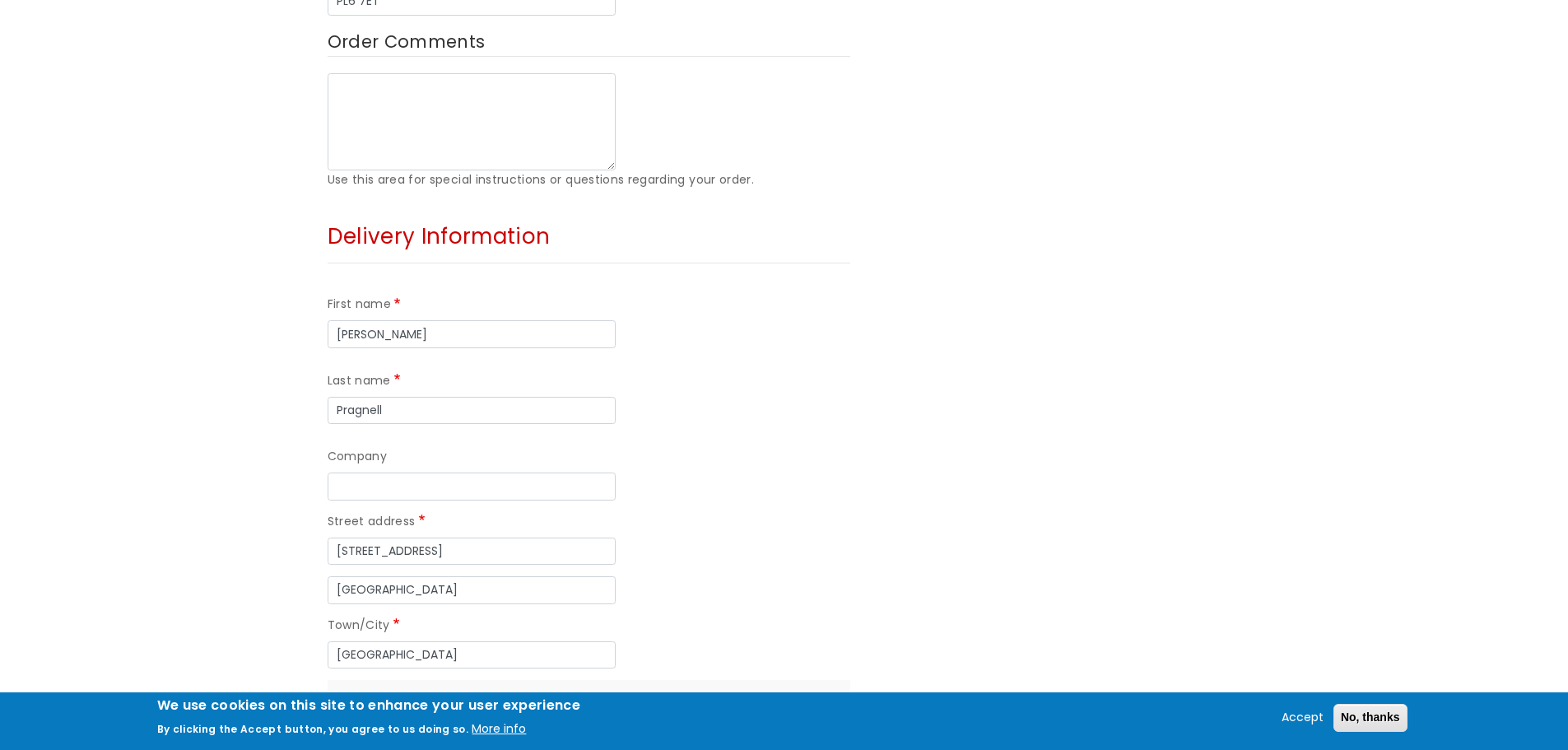
paste input "PL5 1RJ"
type input "PL5 1RJ"
click at [806, 681] on div "Postal code PL5 1RJ" at bounding box center [589, 719] width 522 height 78
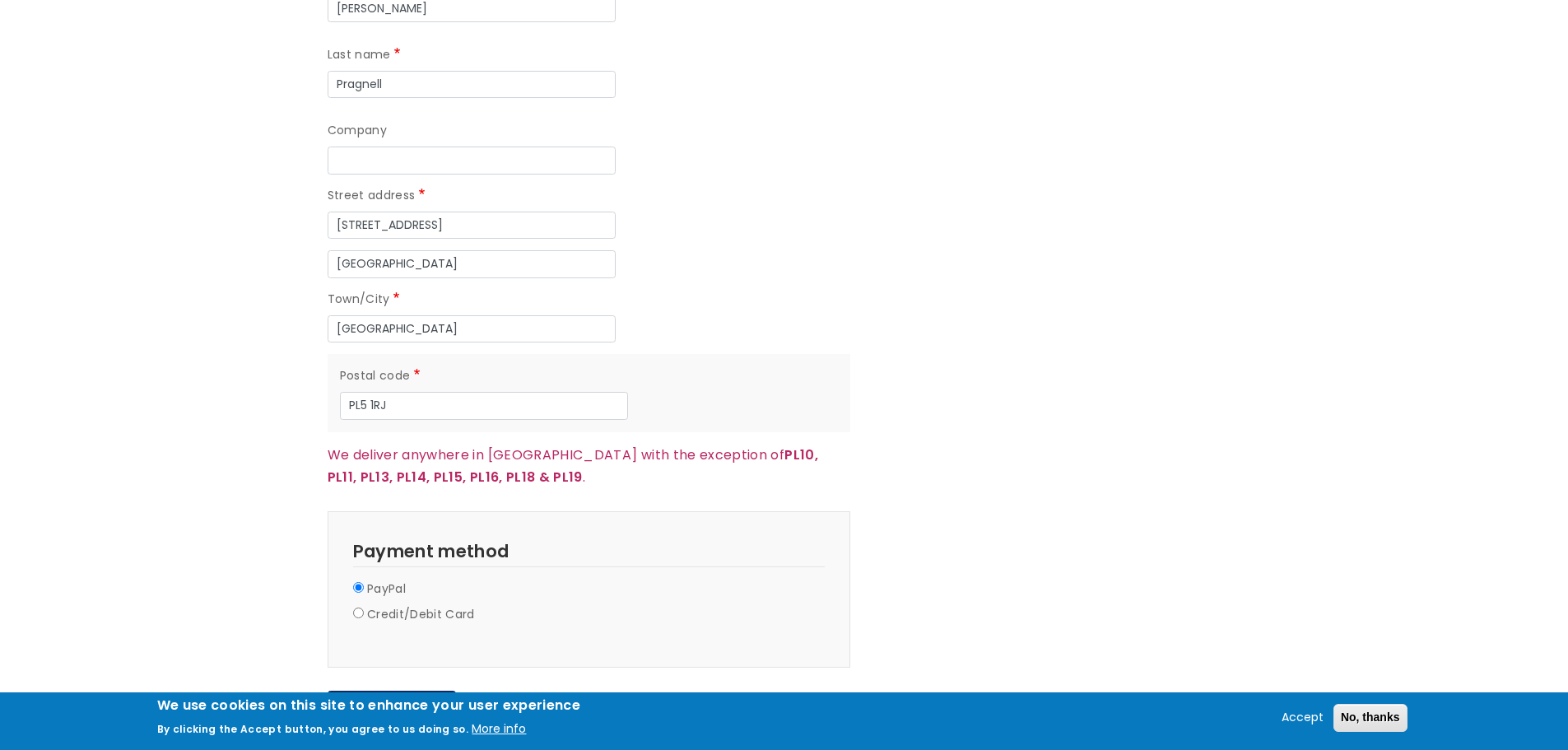
scroll to position [1400, 0]
click at [361, 602] on div "Credit/Debit Card" at bounding box center [589, 615] width 472 height 26
click at [359, 605] on input "Credit/Debit Card" at bounding box center [359, 610] width 11 height 11
radio input "true"
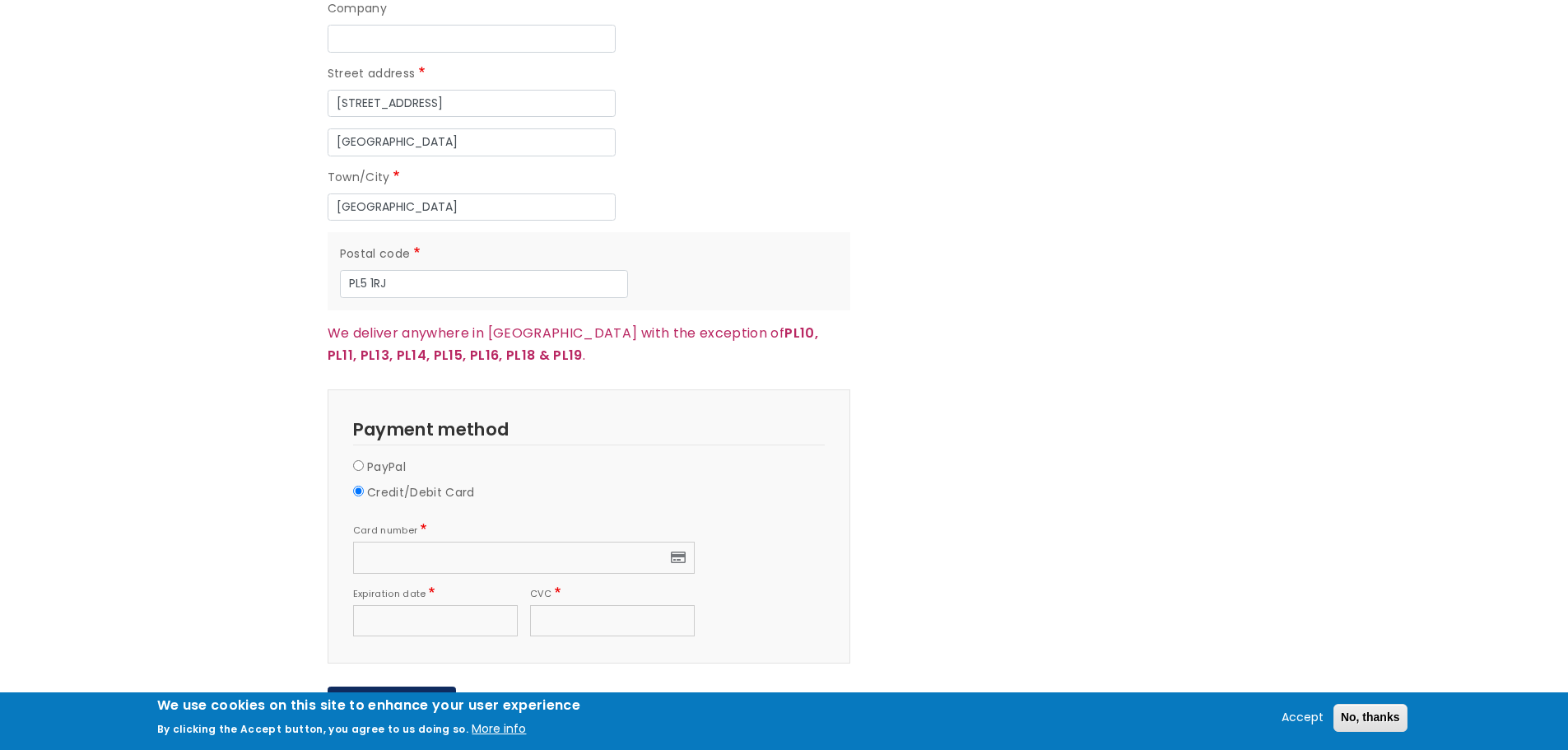
scroll to position [1647, 0]
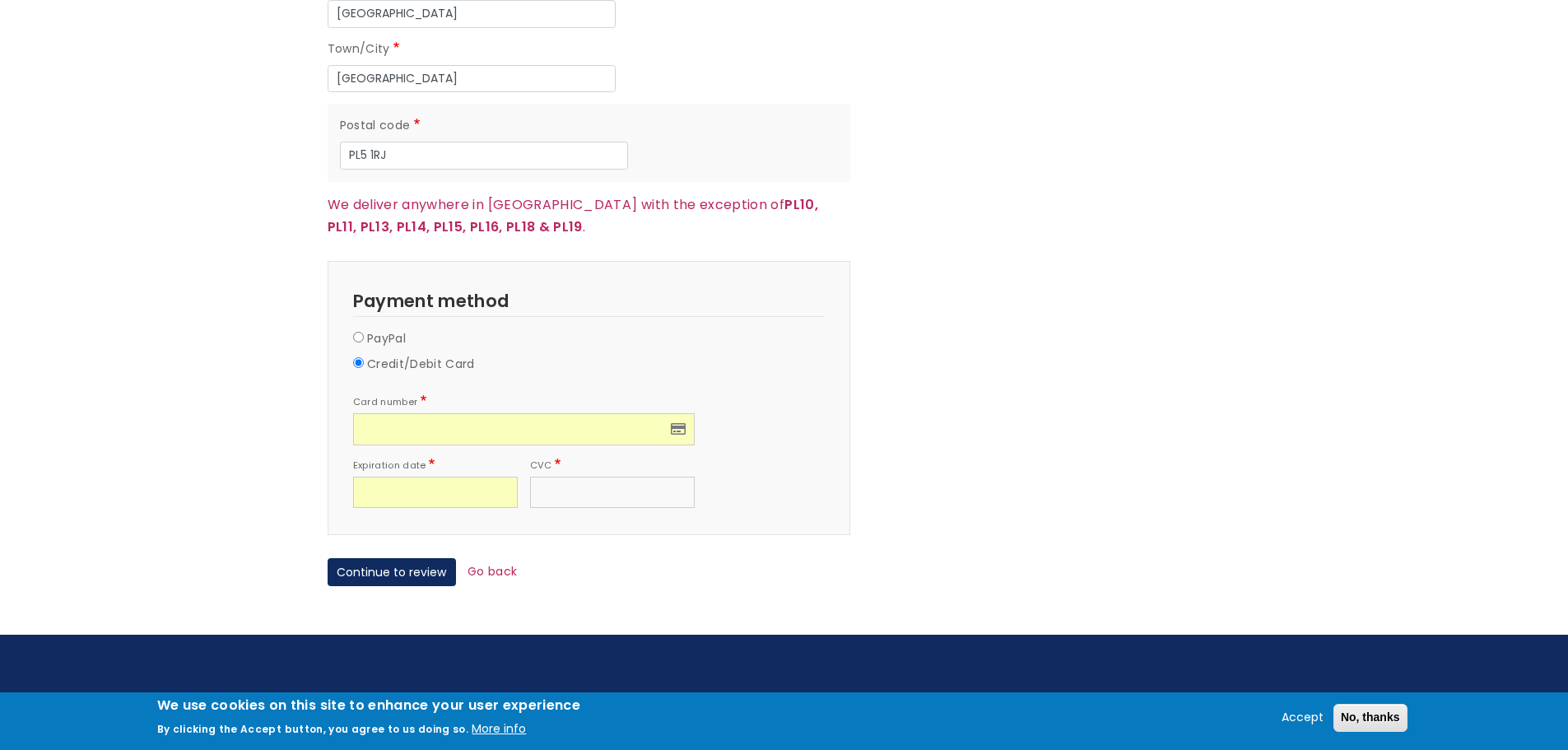
click at [594, 486] on iframe at bounding box center [612, 492] width 146 height 14
click at [848, 355] on fieldset "Payment Information Payment method PayPal Credit/Debit Card Card number Expirat…" at bounding box center [589, 398] width 522 height 274
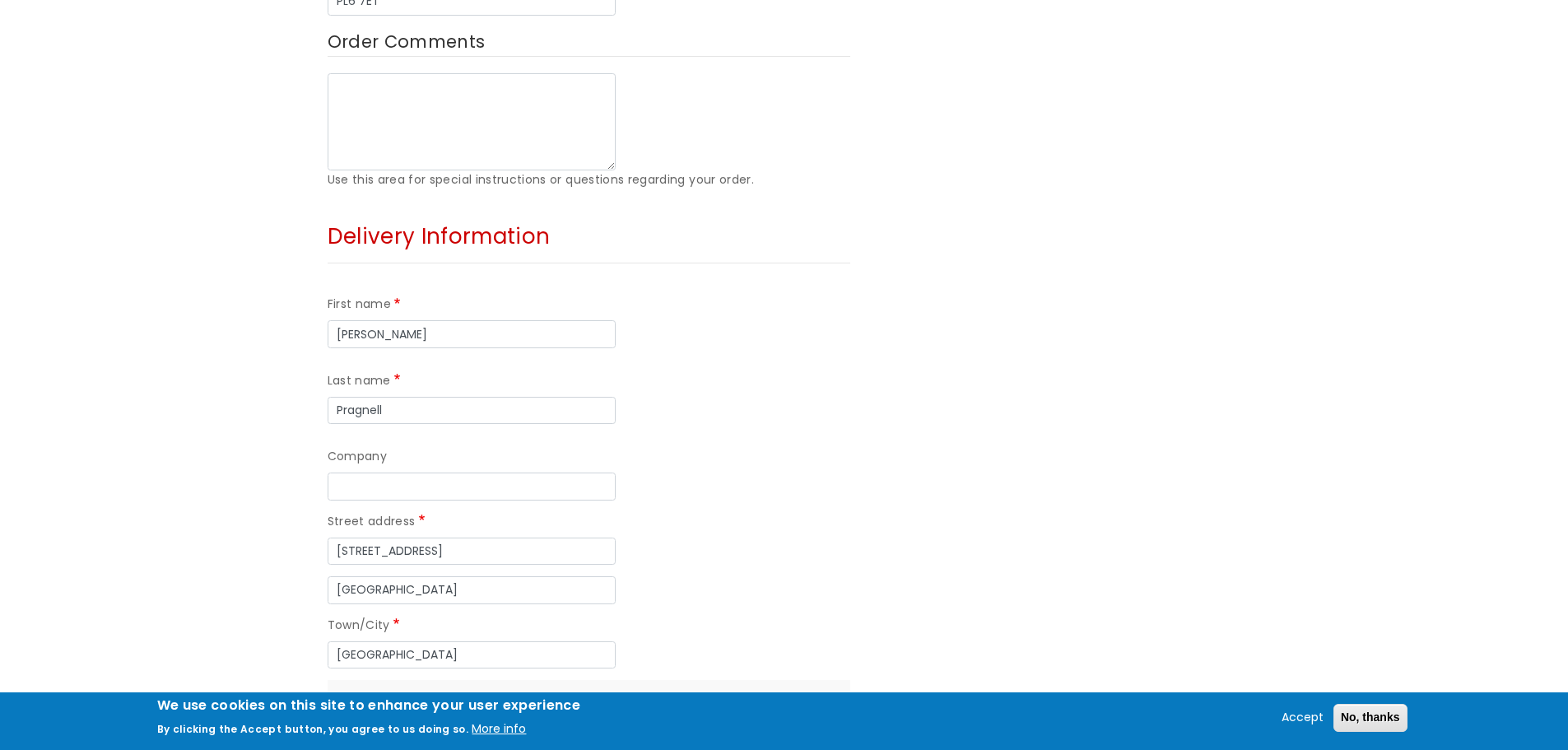
scroll to position [1483, 0]
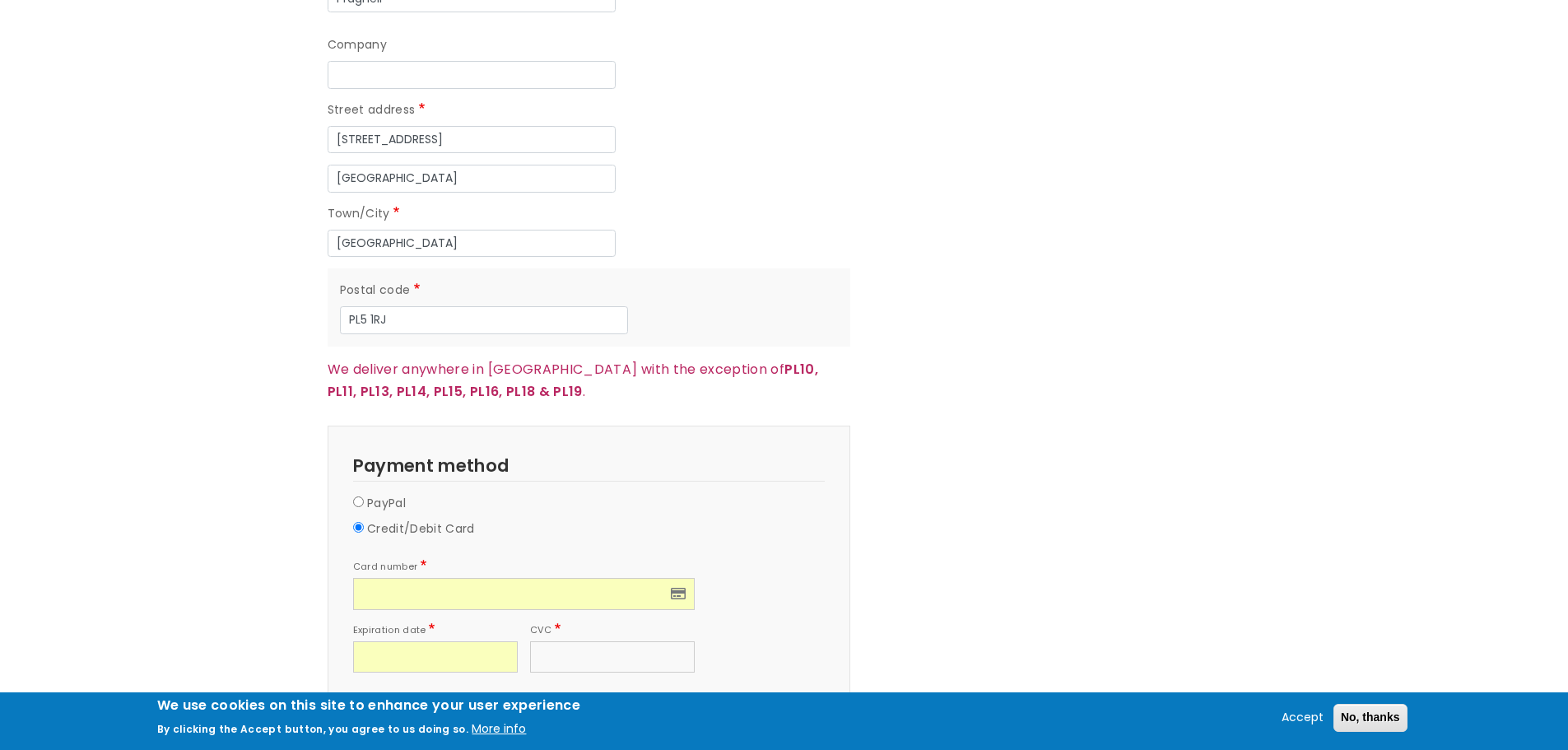
click at [384, 723] on button "Continue to review" at bounding box center [392, 736] width 129 height 28
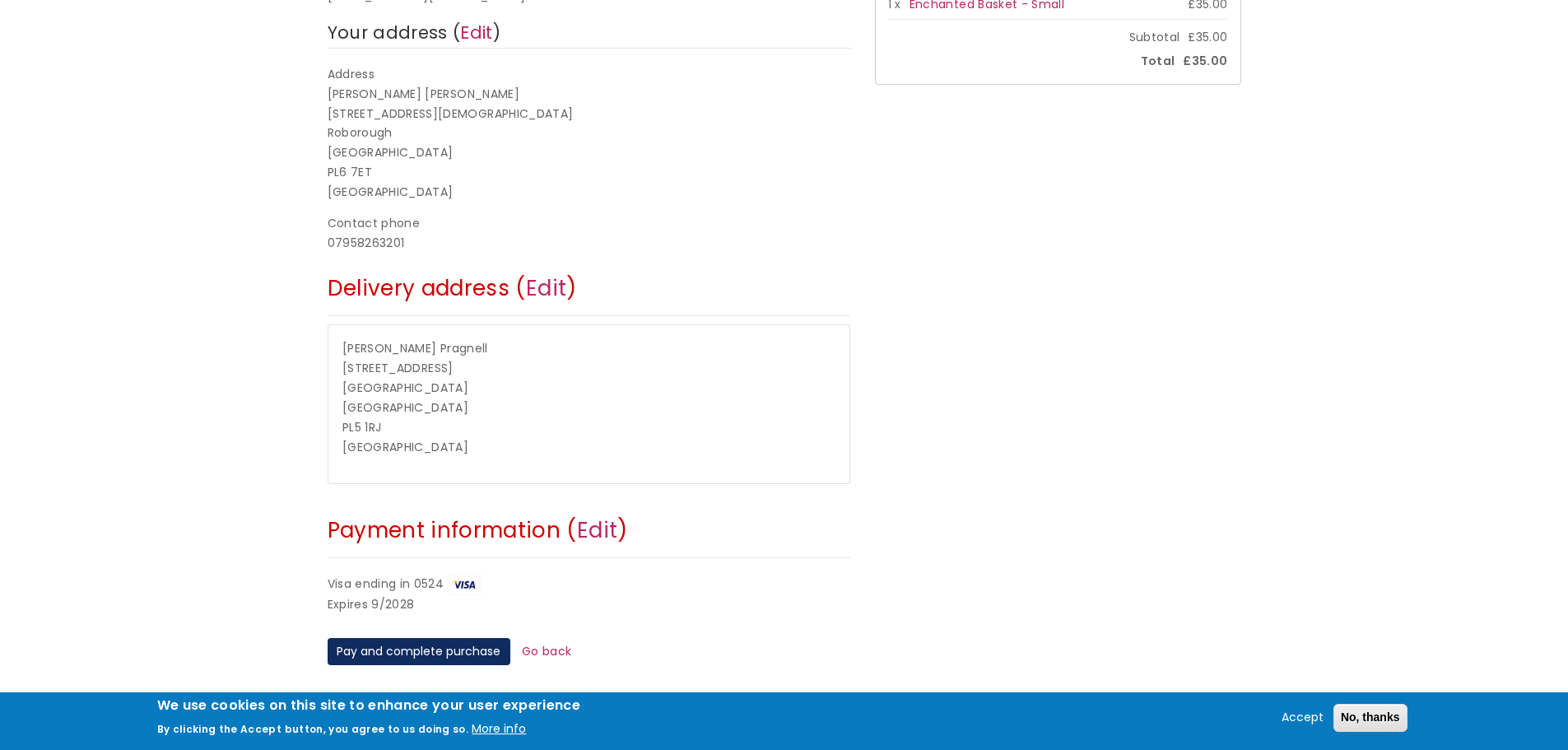
scroll to position [576, 0]
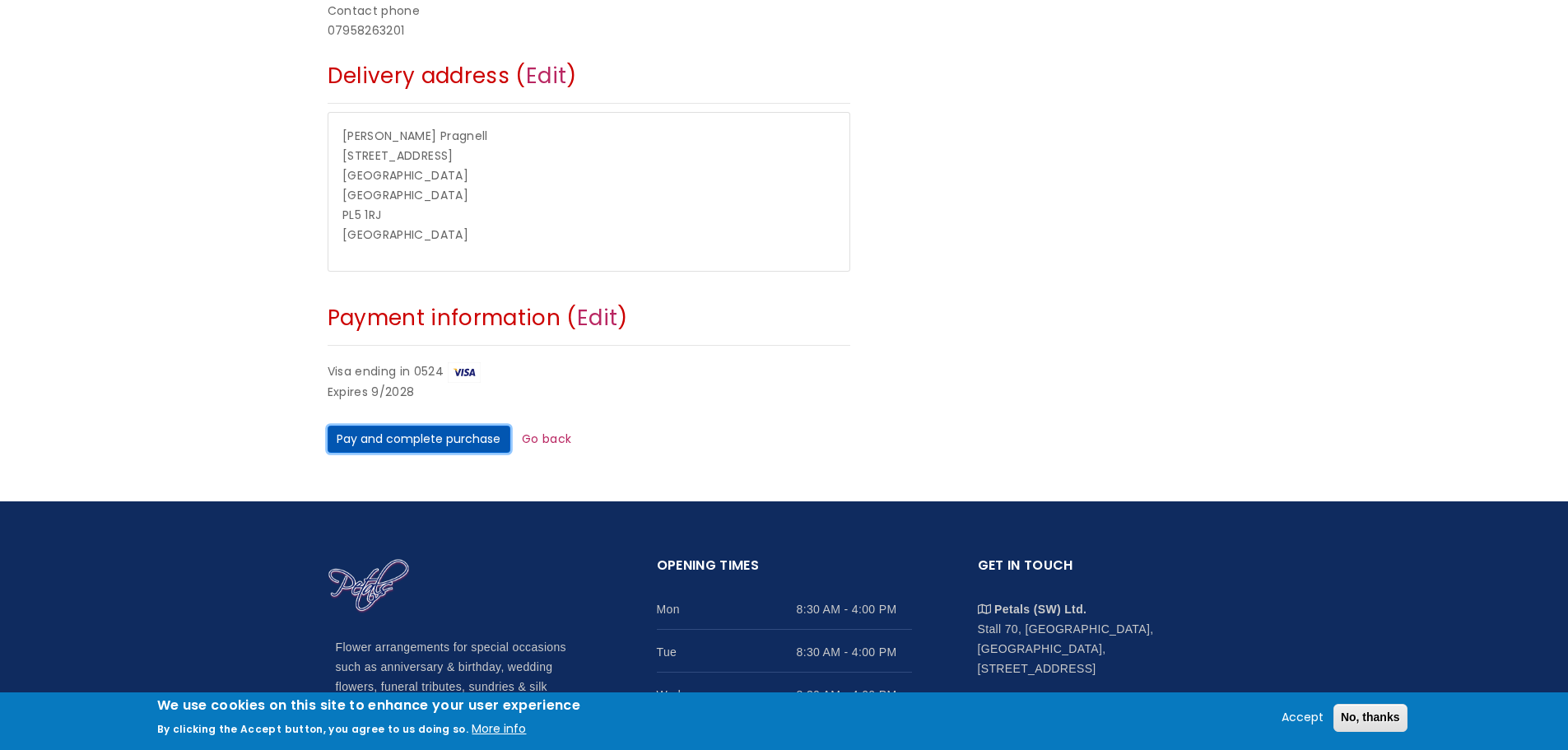
click at [425, 441] on button "Pay and complete purchase" at bounding box center [419, 439] width 183 height 28
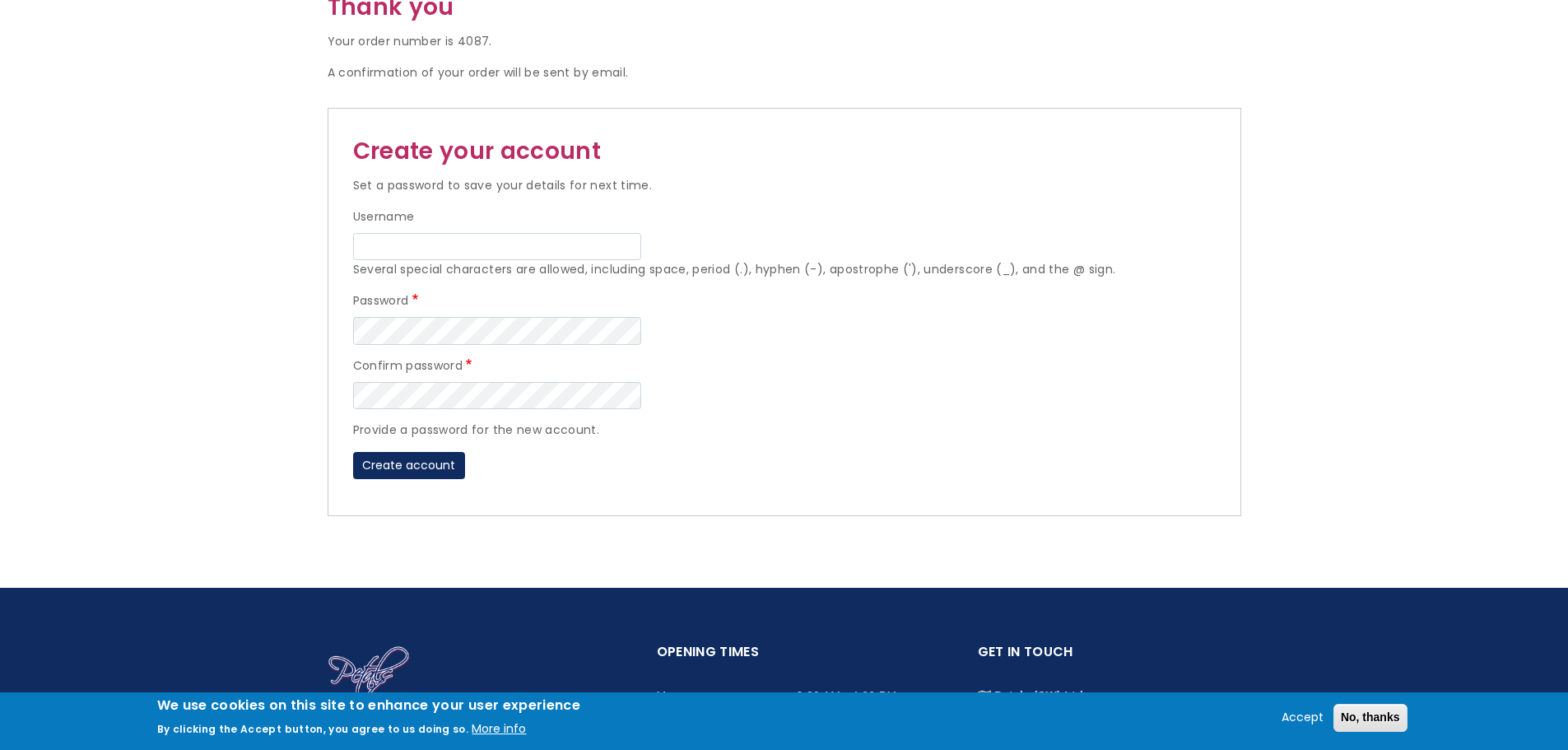
scroll to position [330, 0]
click at [1391, 724] on button "No, thanks" at bounding box center [1370, 718] width 74 height 28
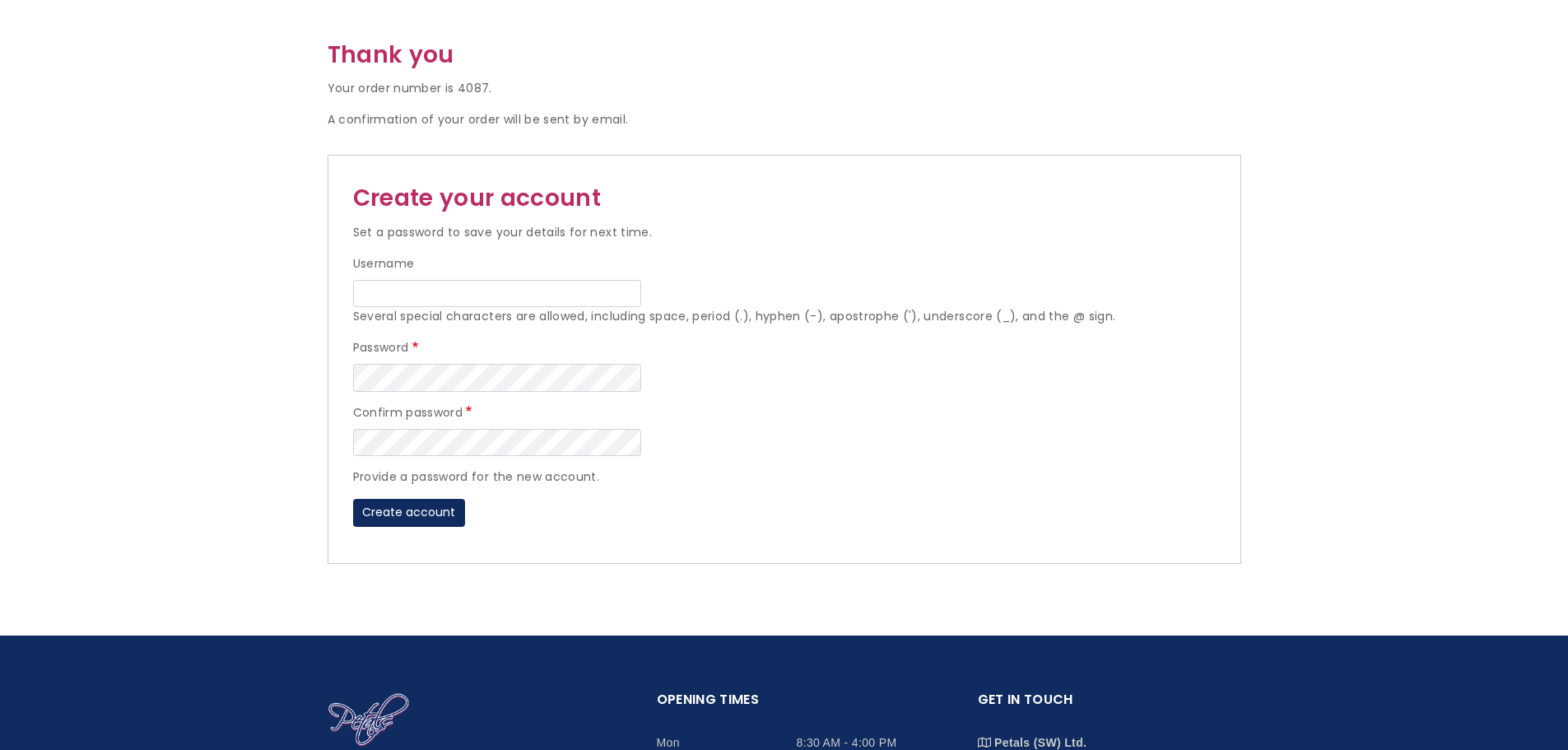
scroll to position [0, 0]
